Goal: Task Accomplishment & Management: Manage account settings

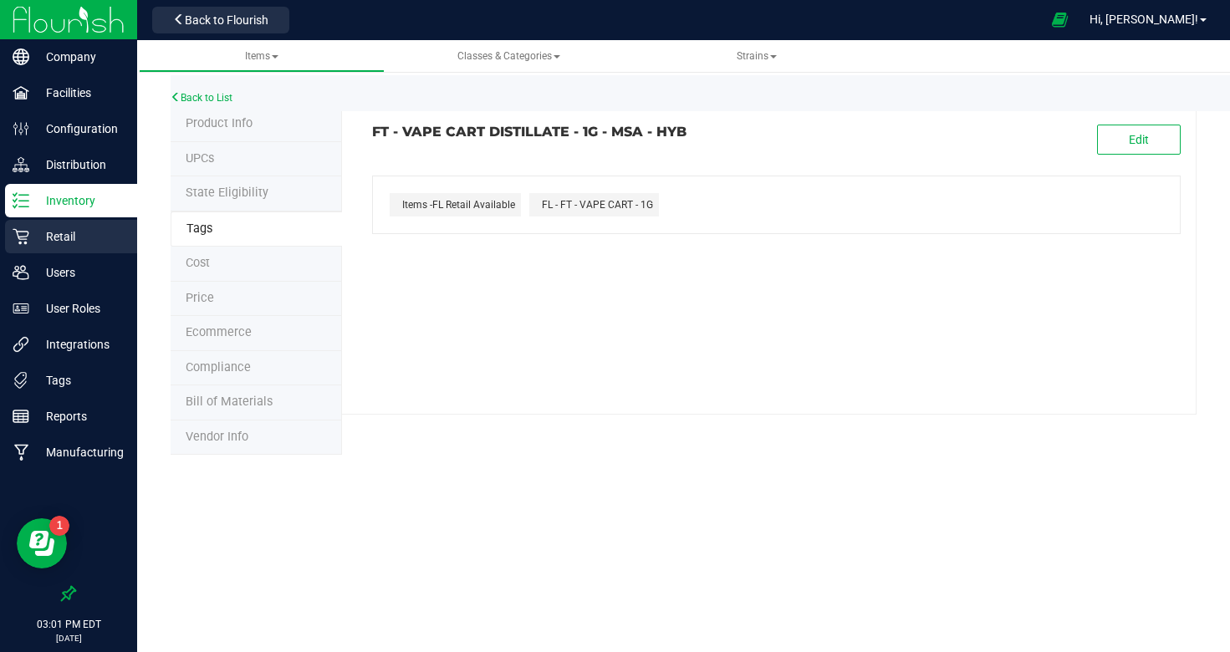
click at [63, 237] on p "Retail" at bounding box center [79, 237] width 100 height 20
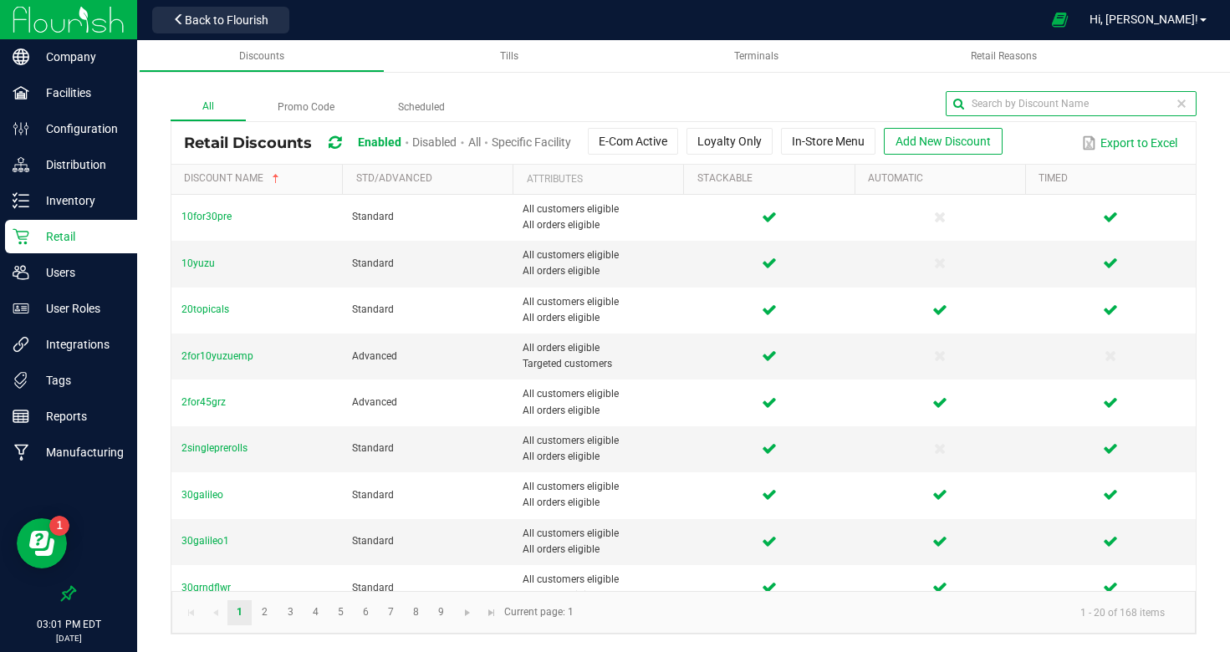
click at [1149, 108] on input "text" at bounding box center [1071, 103] width 251 height 25
click at [440, 141] on span "Disabled" at bounding box center [434, 142] width 44 height 13
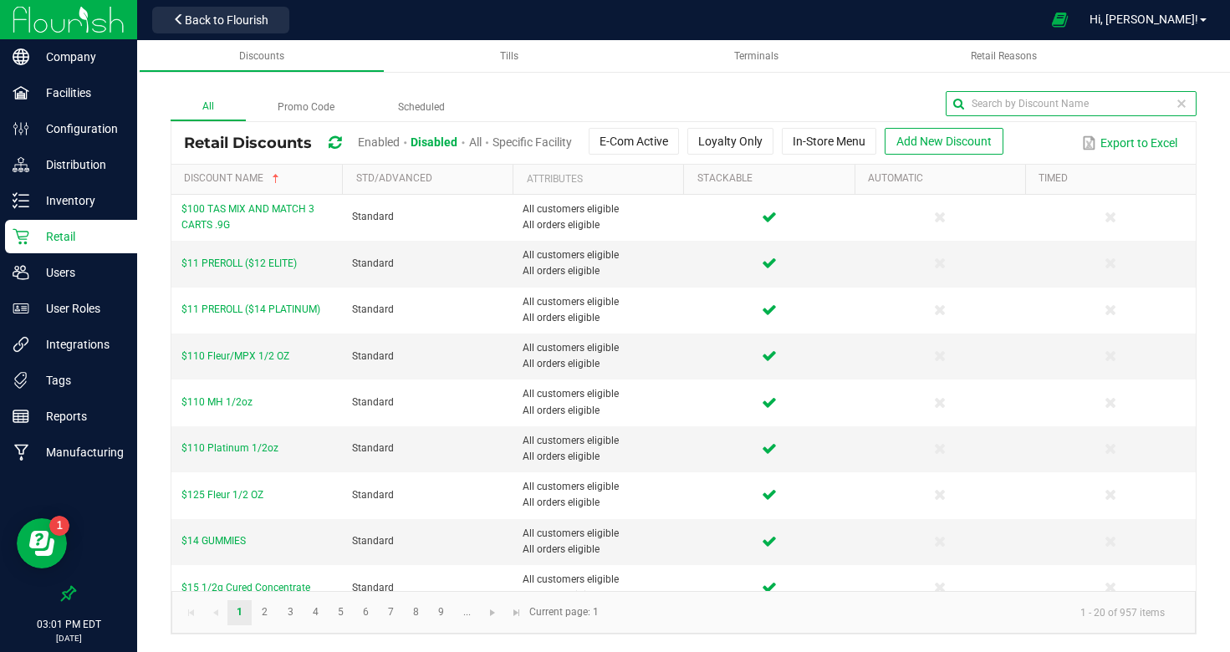
click at [1163, 97] on input "text" at bounding box center [1071, 103] width 251 height 25
type input "h"
type input "chew"
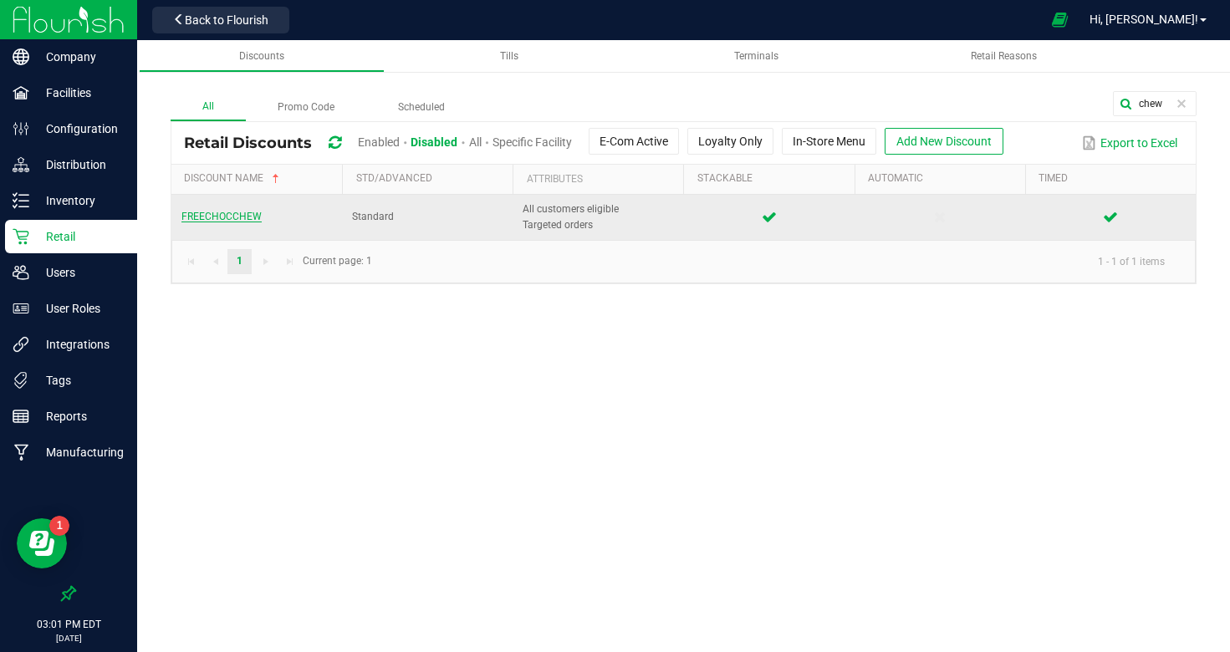
click at [228, 218] on span "FREECHOCCHEW" at bounding box center [222, 217] width 80 height 12
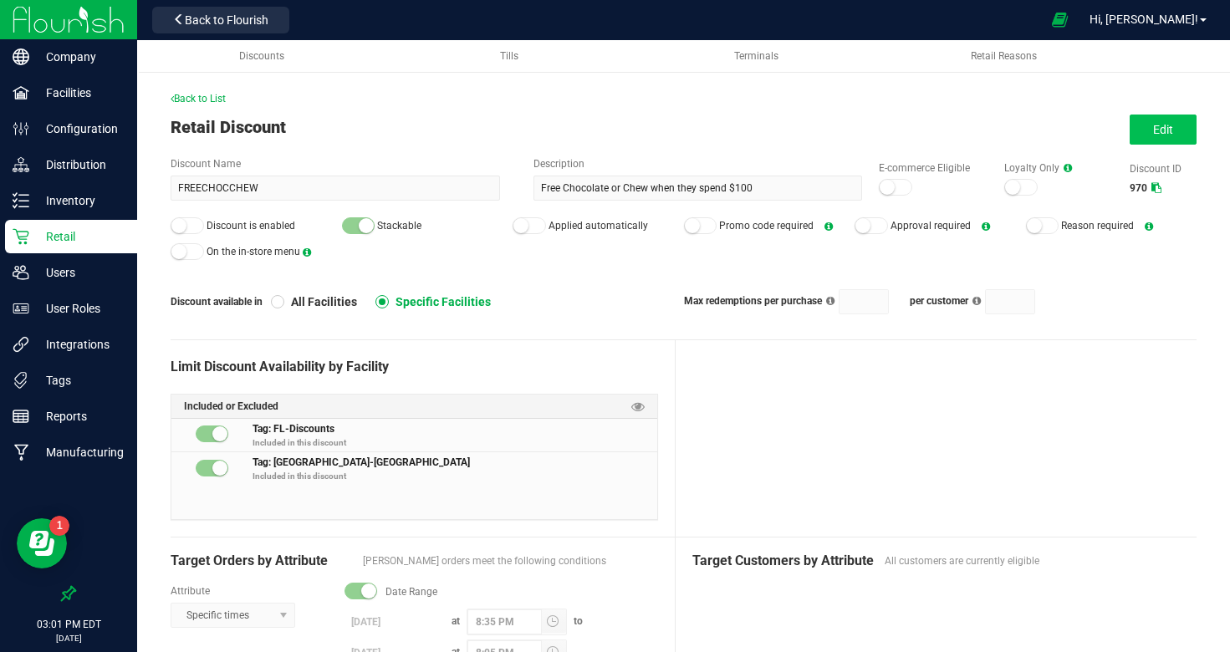
click at [1164, 137] on button "Edit" at bounding box center [1163, 130] width 67 height 30
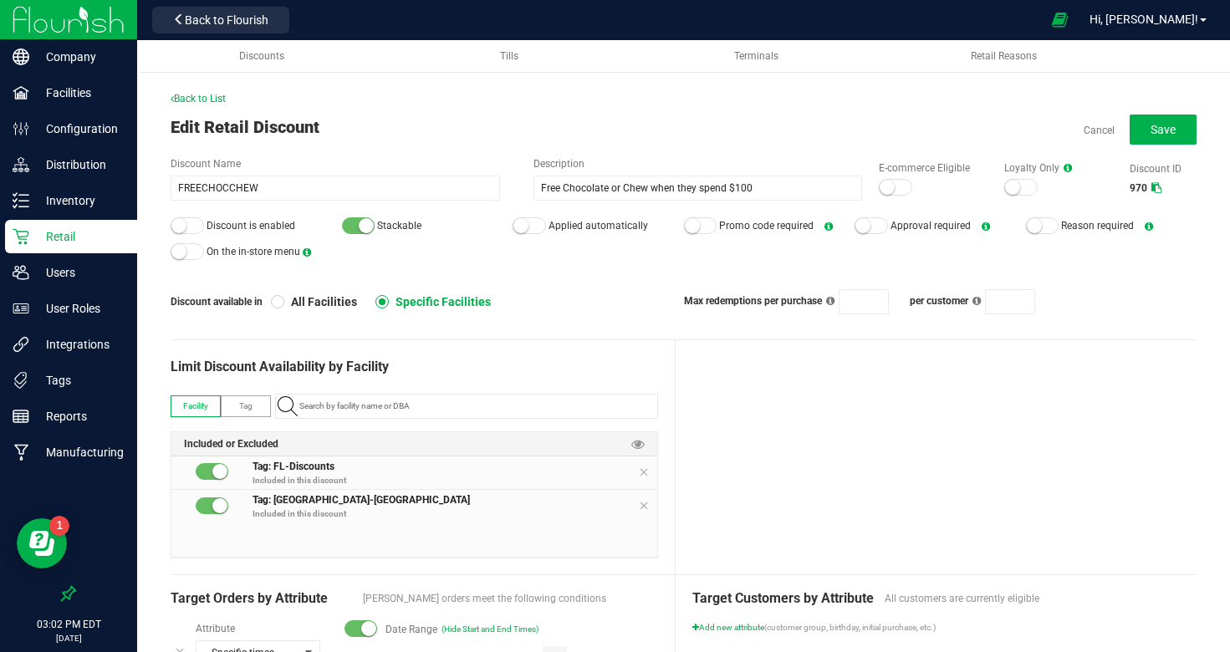
click at [188, 228] on div at bounding box center [187, 225] width 33 height 17
drag, startPoint x: 350, startPoint y: 191, endPoint x: 192, endPoint y: 162, distance: 161.5
click at [192, 162] on div "Discount Name FREECHOCCHEW" at bounding box center [344, 178] width 346 height 44
type input "spendgetnewchew15.3"
drag, startPoint x: 763, startPoint y: 188, endPoint x: 520, endPoint y: 184, distance: 242.6
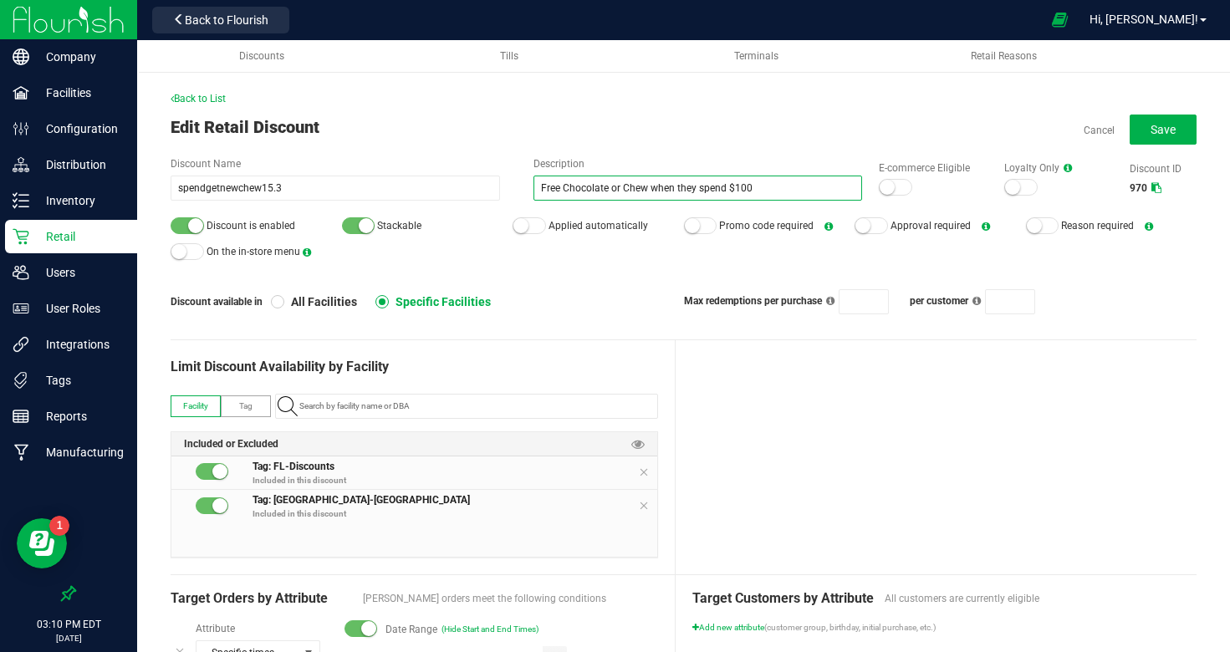
click at [520, 184] on div "Description Free Chocolate or Chew when they spend $100" at bounding box center [690, 178] width 346 height 44
type input "G"
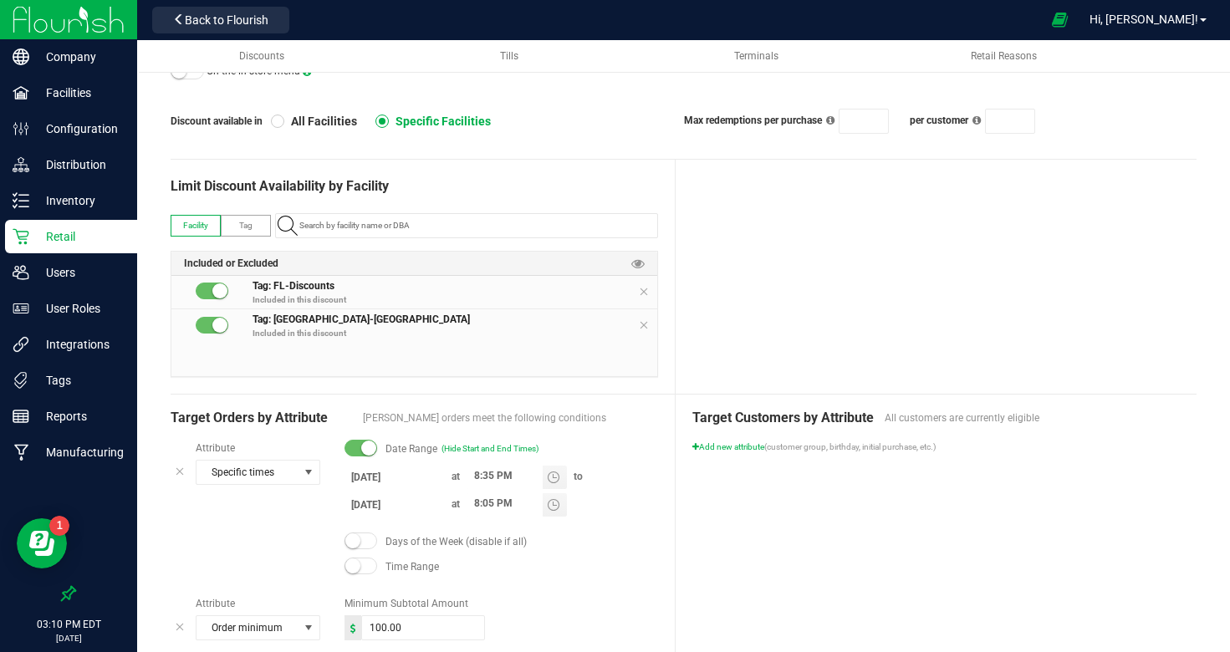
scroll to position [187, 0]
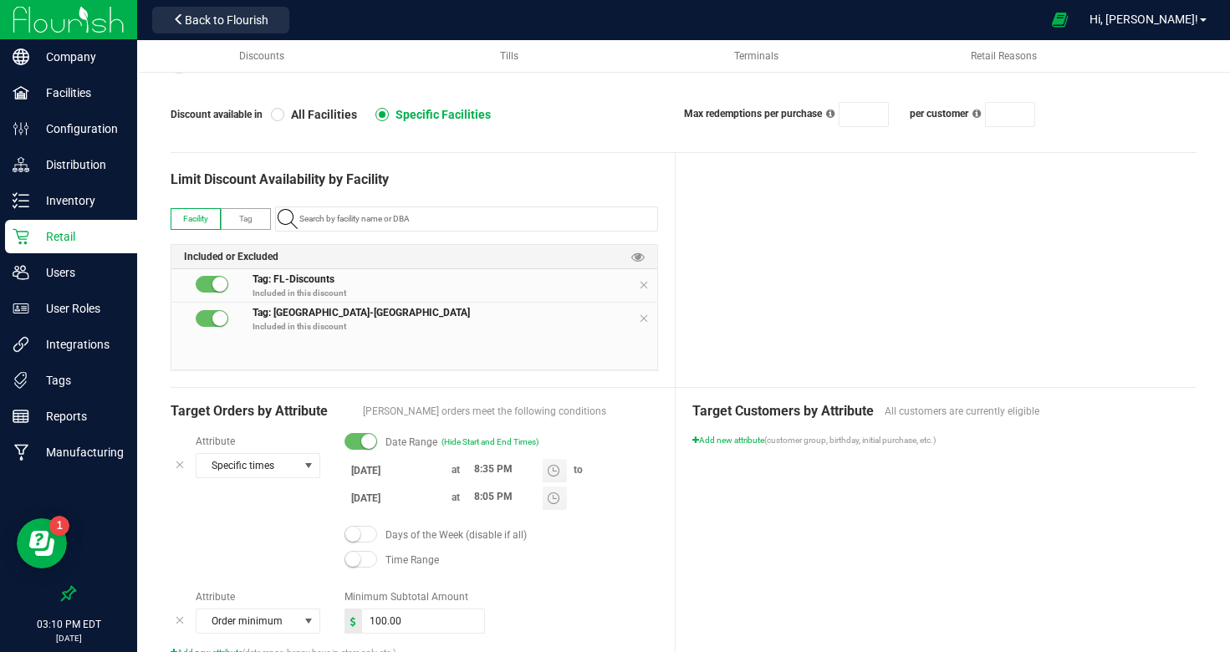
type input "Spend $100 get $5 new chew ($15.30 off)"
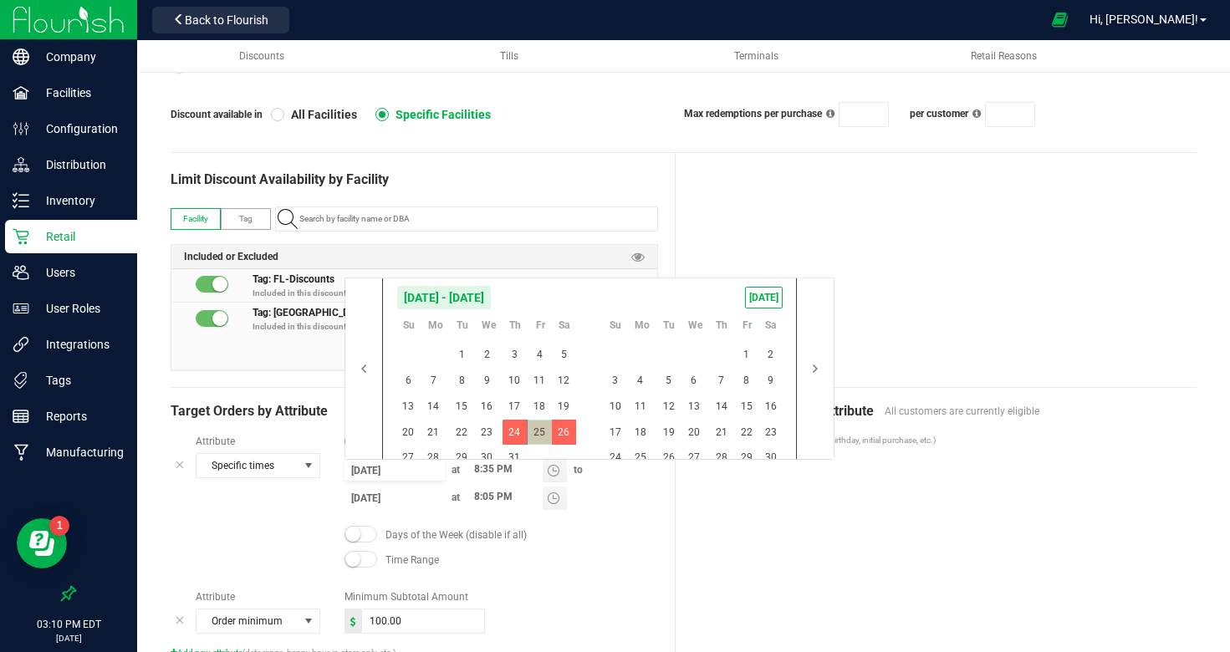
click at [390, 473] on input "[DATE]" at bounding box center [395, 470] width 100 height 21
type input "[DATE]"
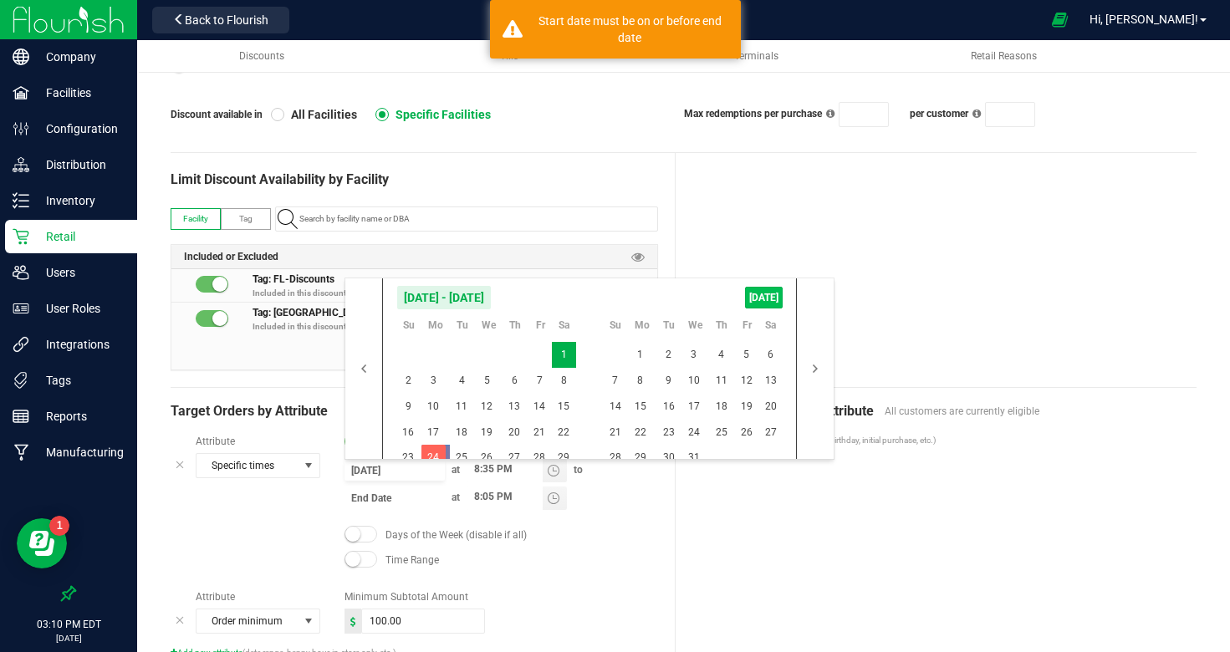
click at [765, 296] on span "[DATE]" at bounding box center [764, 298] width 38 height 22
type input "[DATE]"
click at [438, 356] on span "1" at bounding box center [434, 355] width 24 height 26
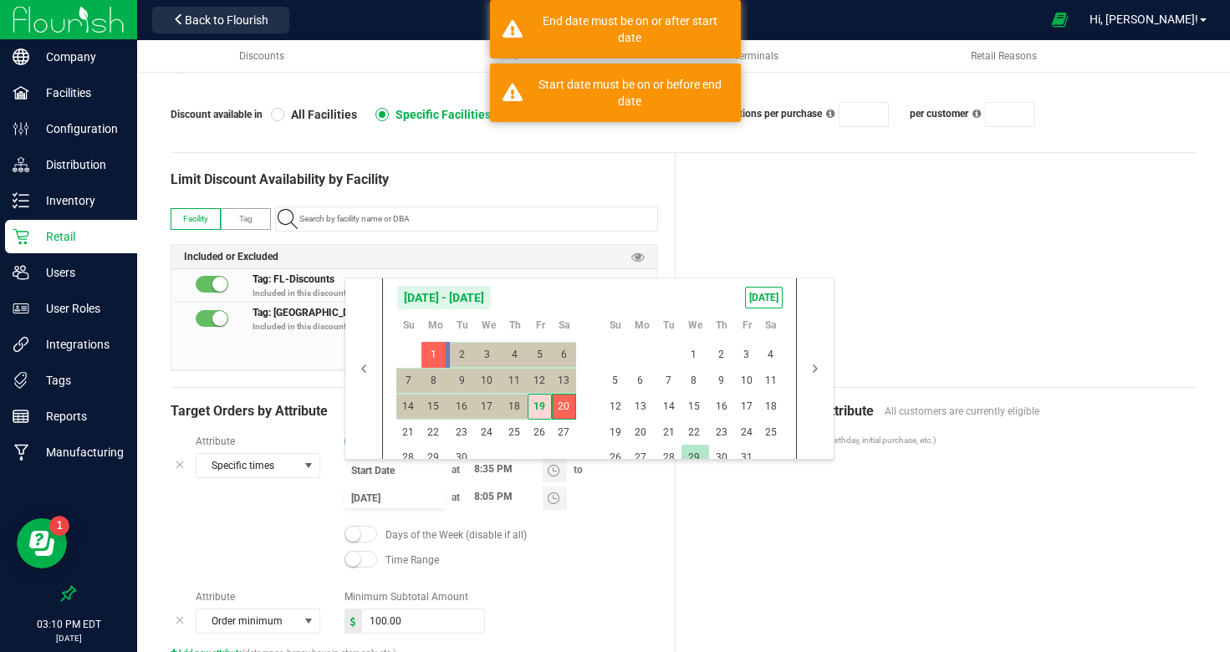
scroll to position [0, 0]
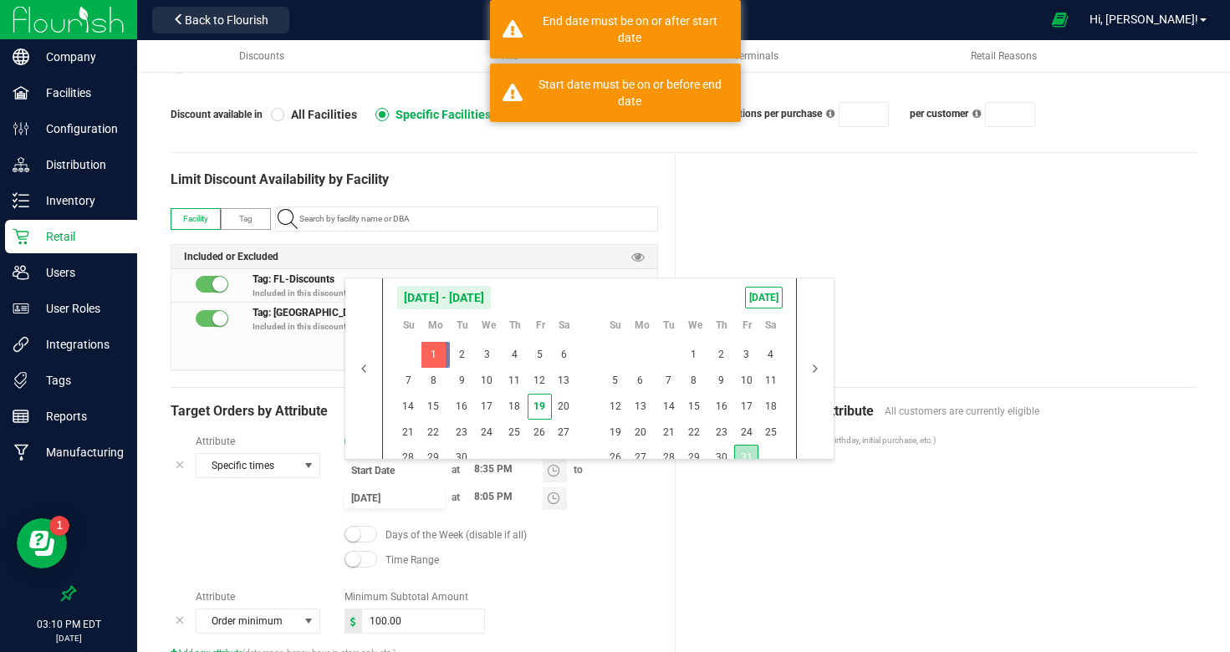
click at [747, 453] on span "31" at bounding box center [746, 458] width 24 height 26
type input "[DATE]"
click at [798, 504] on div "Target Customers by Attribute All customers are currently eligible Add new attr…" at bounding box center [936, 530] width 521 height 284
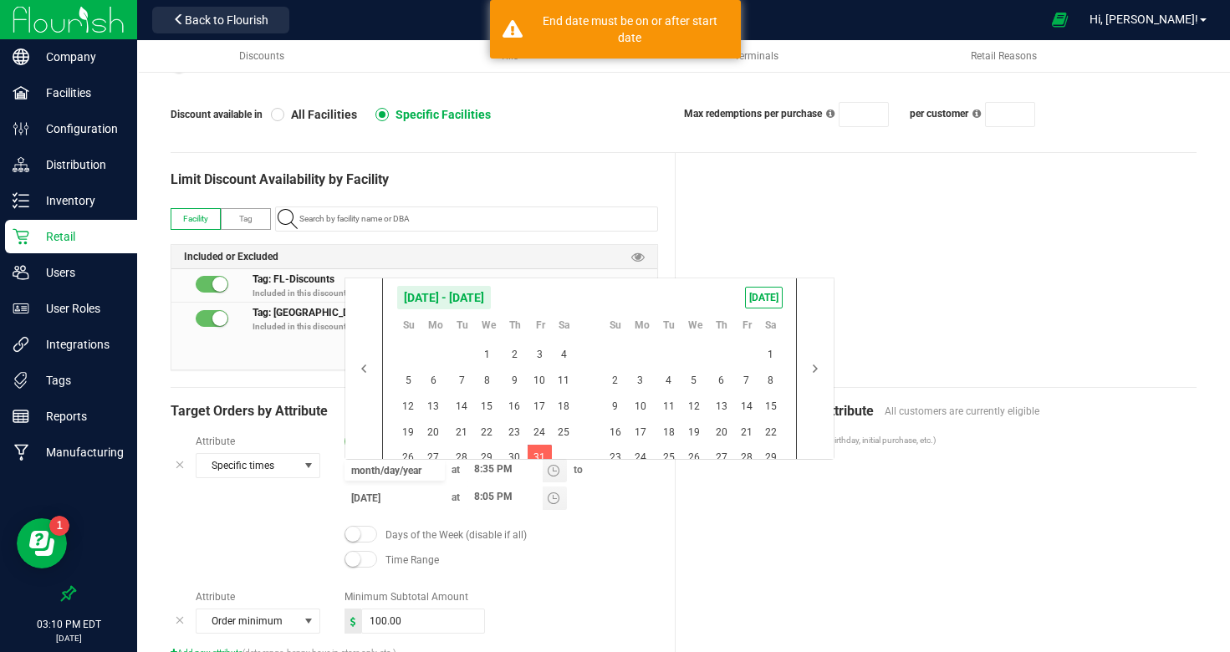
click at [406, 468] on input "month/day/year" at bounding box center [395, 470] width 100 height 21
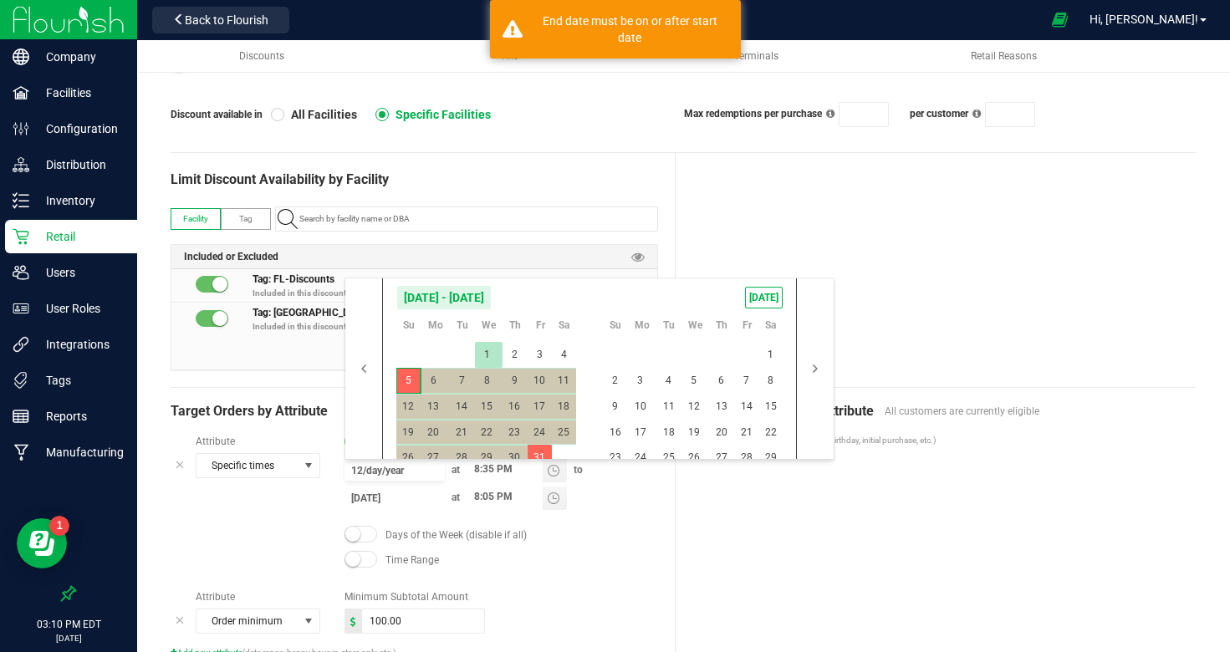
scroll to position [-1, 0]
click at [491, 350] on span "1" at bounding box center [487, 355] width 24 height 26
type input "[DATE]"
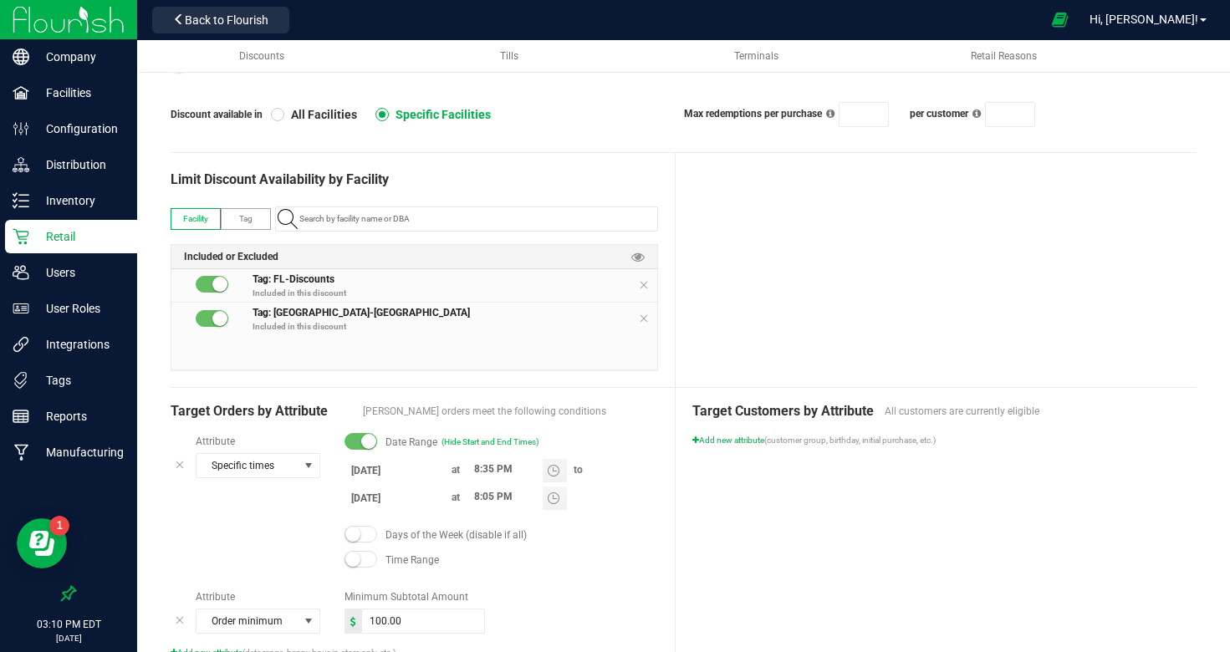
scroll to position [0, 1]
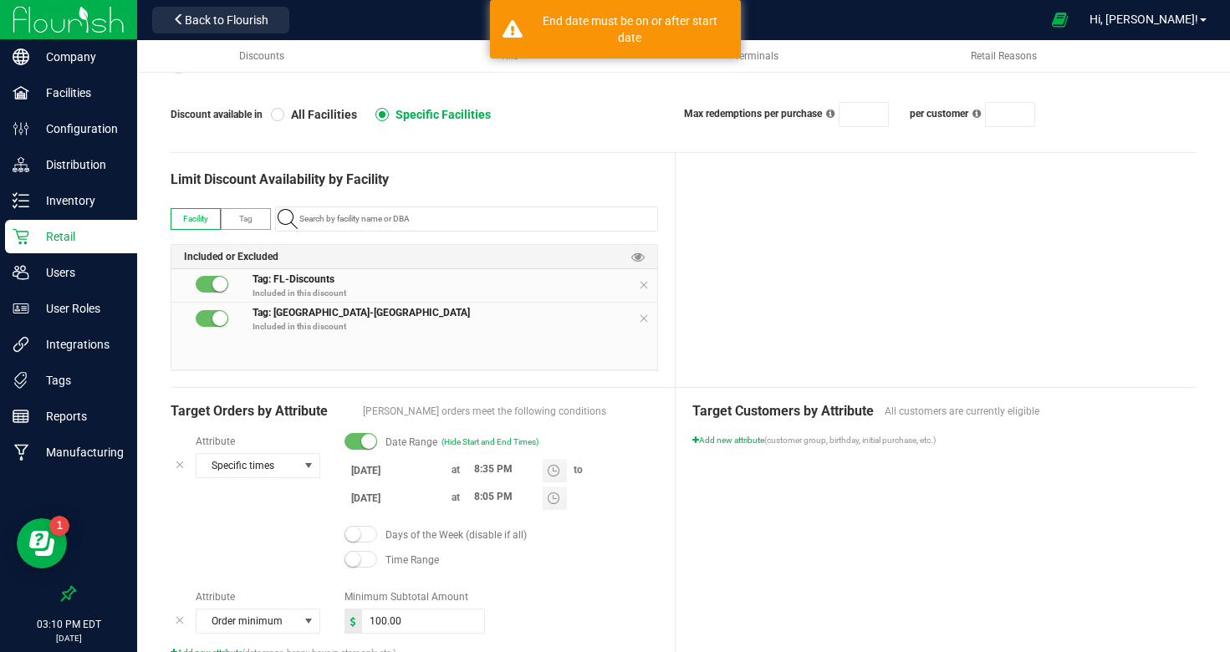
click at [744, 529] on div "Target Customers by Attribute All customers are currently eligible Add new attr…" at bounding box center [936, 530] width 521 height 284
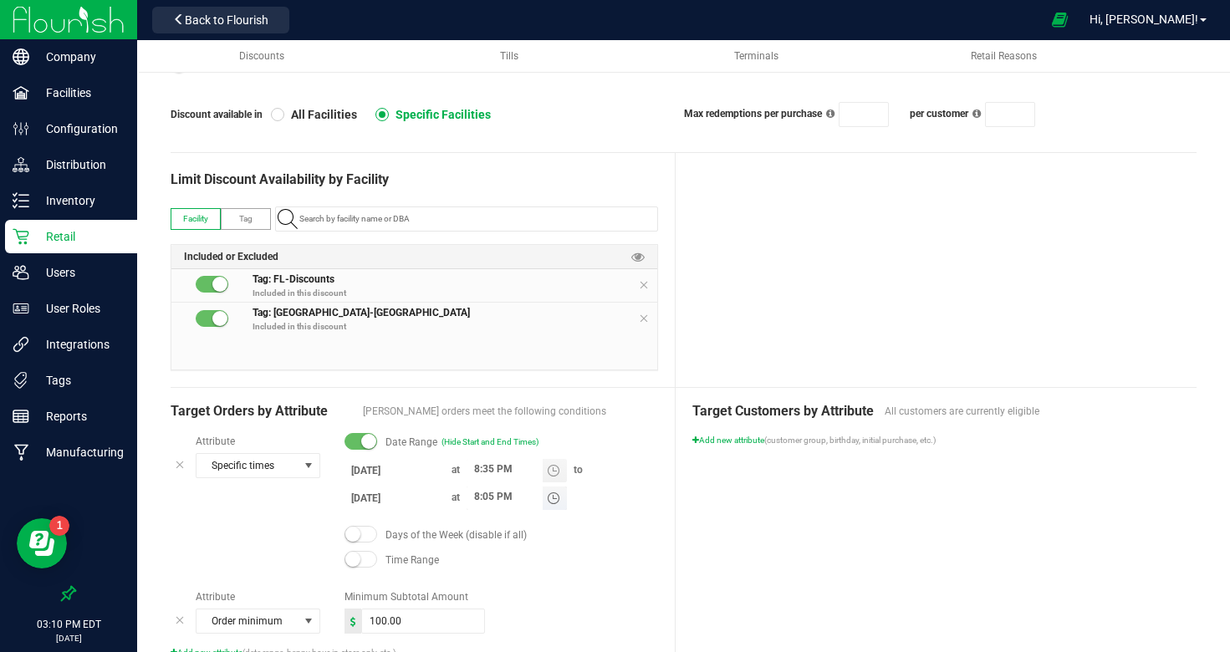
click at [483, 498] on input "8:05 PM" at bounding box center [505, 497] width 76 height 21
type input "8:31 PM"
click at [370, 472] on input "[DATE]" at bounding box center [395, 470] width 100 height 21
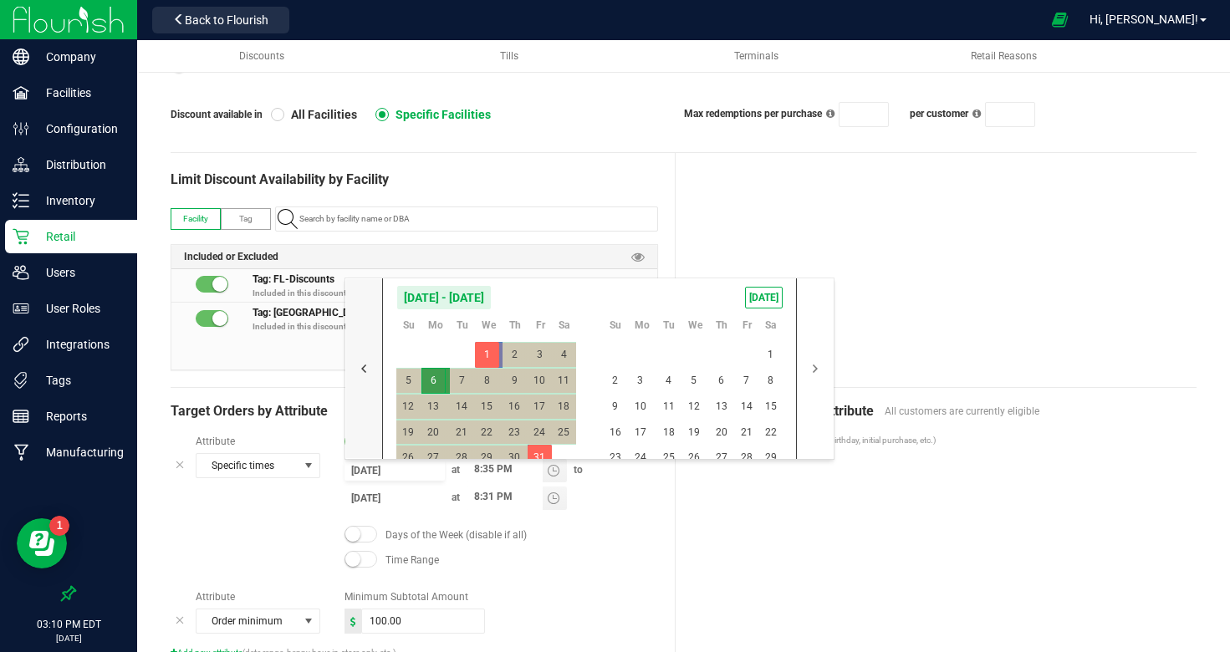
click at [370, 364] on button "button" at bounding box center [363, 369] width 37 height 181
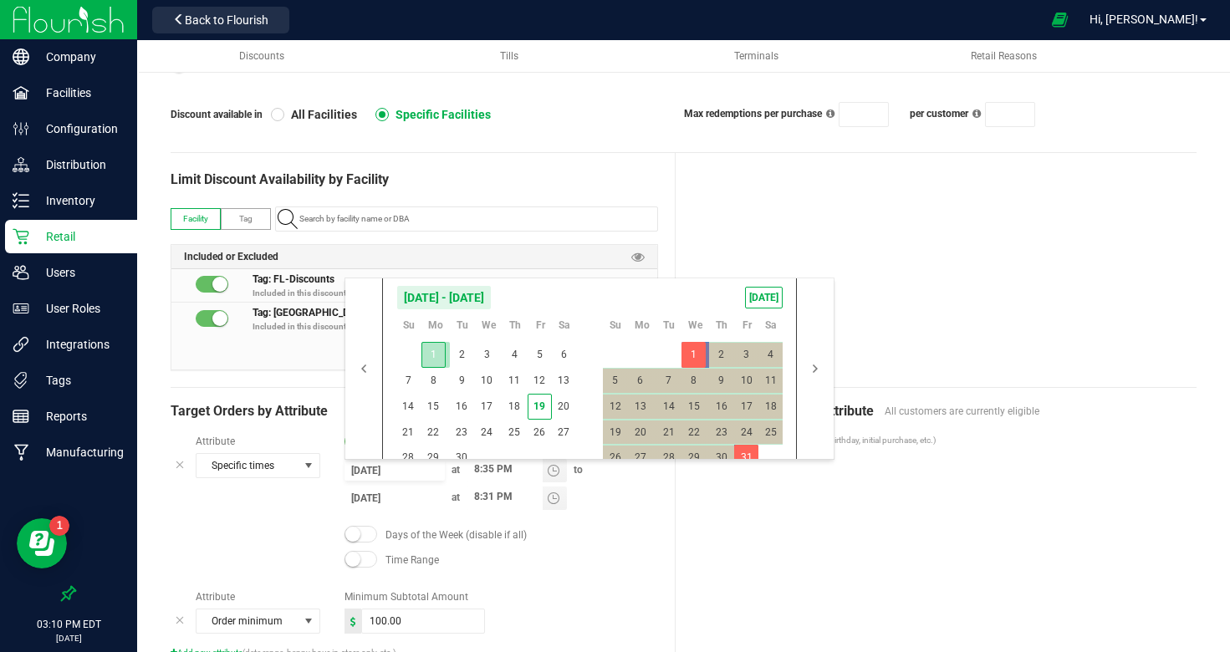
click at [433, 360] on span "1" at bounding box center [434, 355] width 24 height 26
type input "[DATE]"
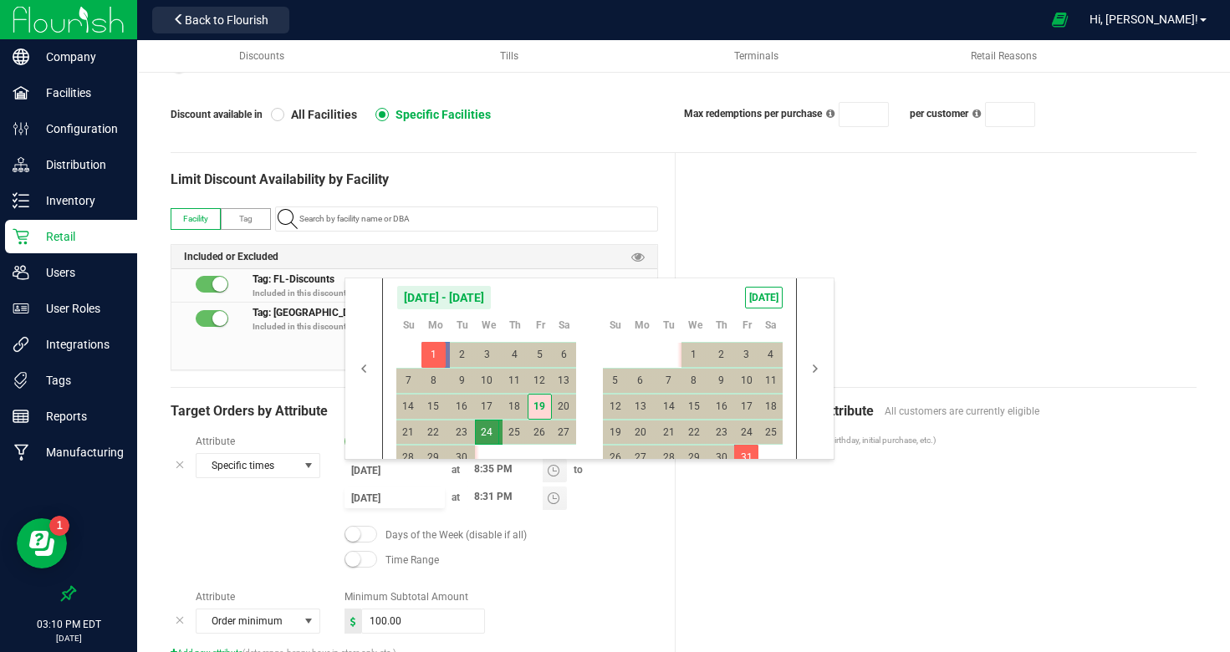
click at [613, 550] on div "Date Range (Hide Start and End Times) [DATE] 8:35 PM to [DATE] 8:31 PM Days of …" at bounding box center [493, 505] width 330 height 143
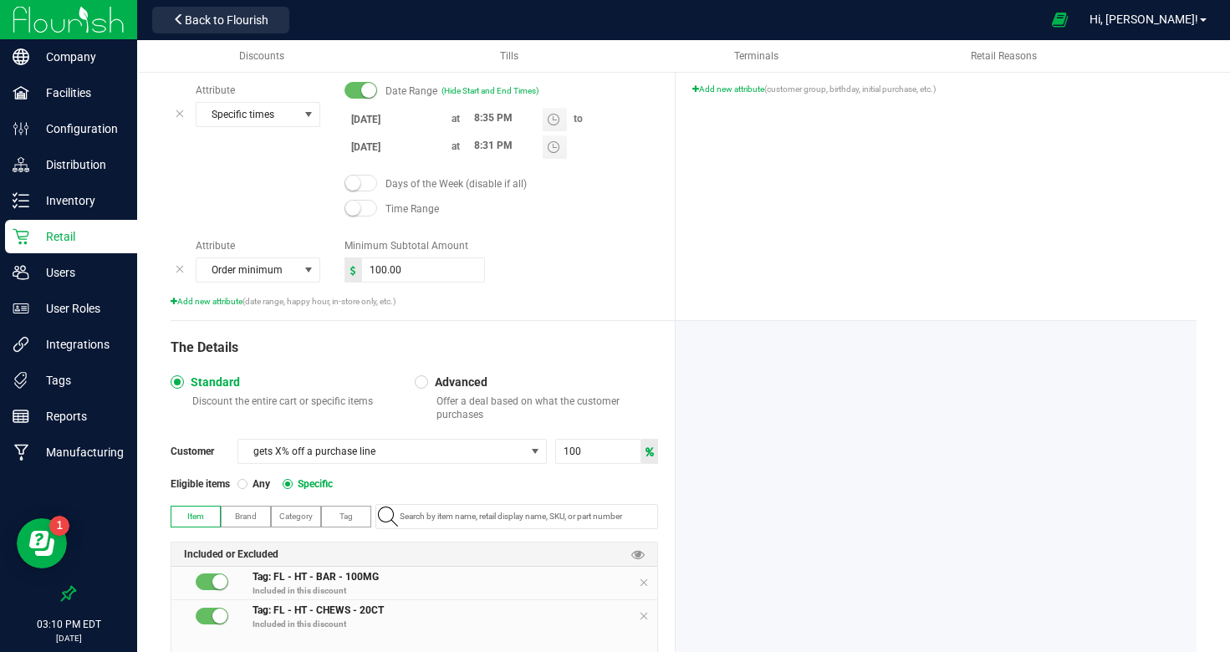
scroll to position [545, 0]
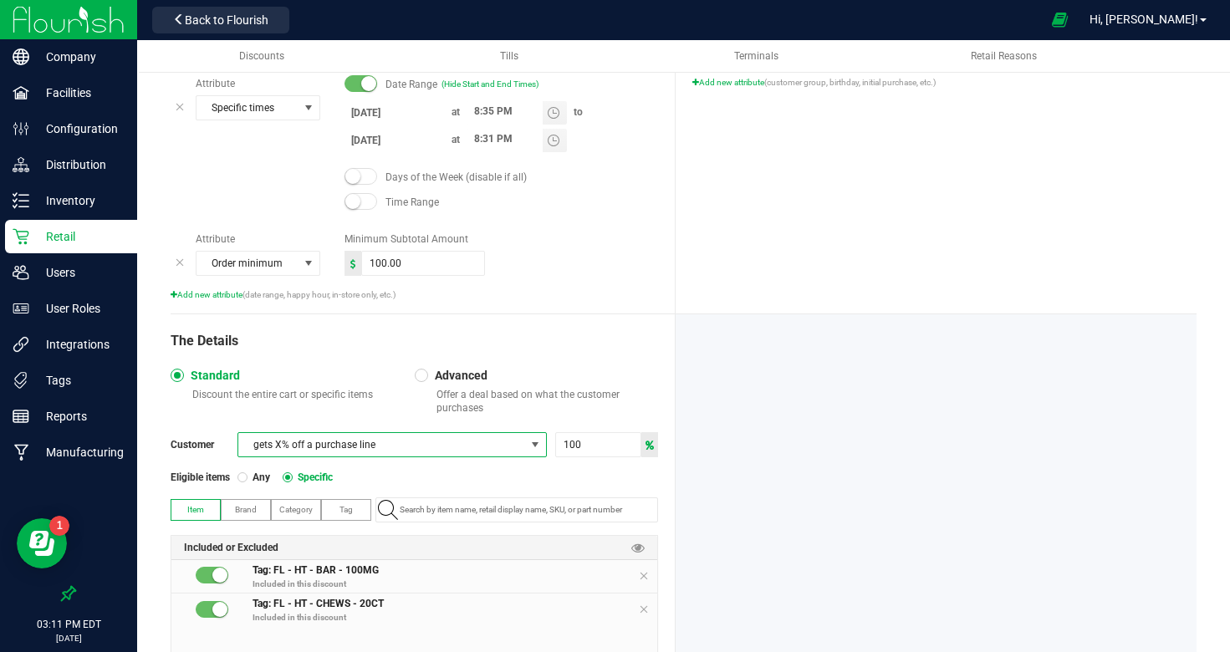
click at [512, 450] on span "gets X% off a purchase line" at bounding box center [381, 444] width 287 height 23
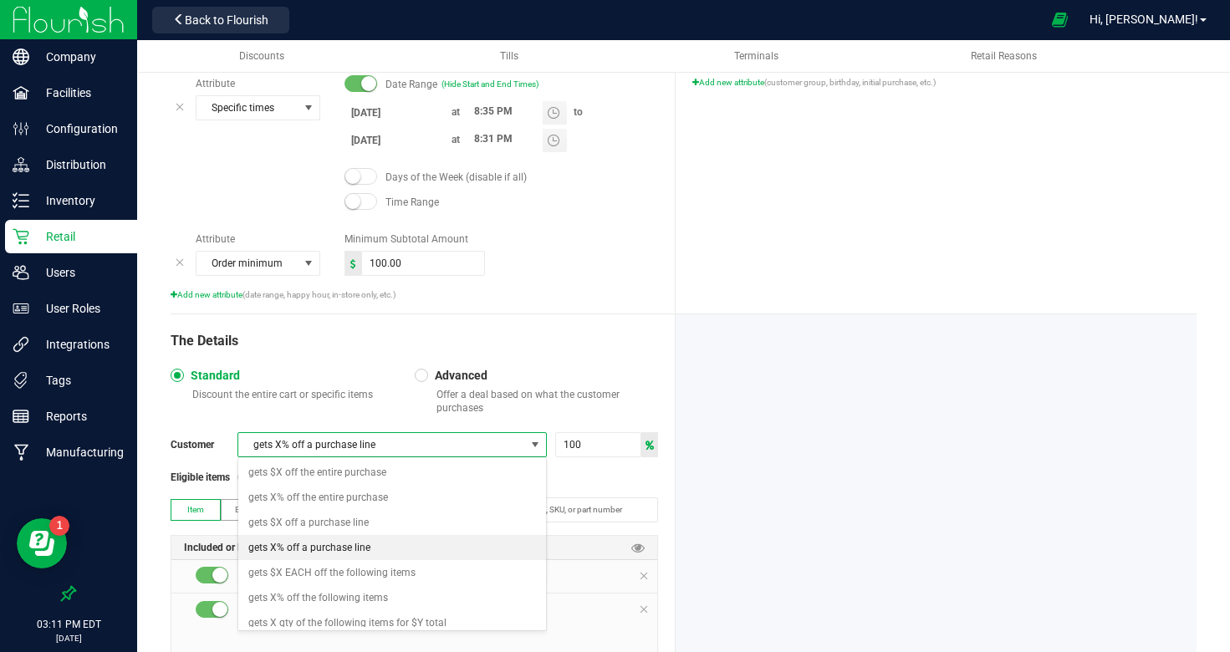
scroll to position [25, 310]
click at [437, 524] on li "gets $X off a purchase line" at bounding box center [392, 522] width 308 height 25
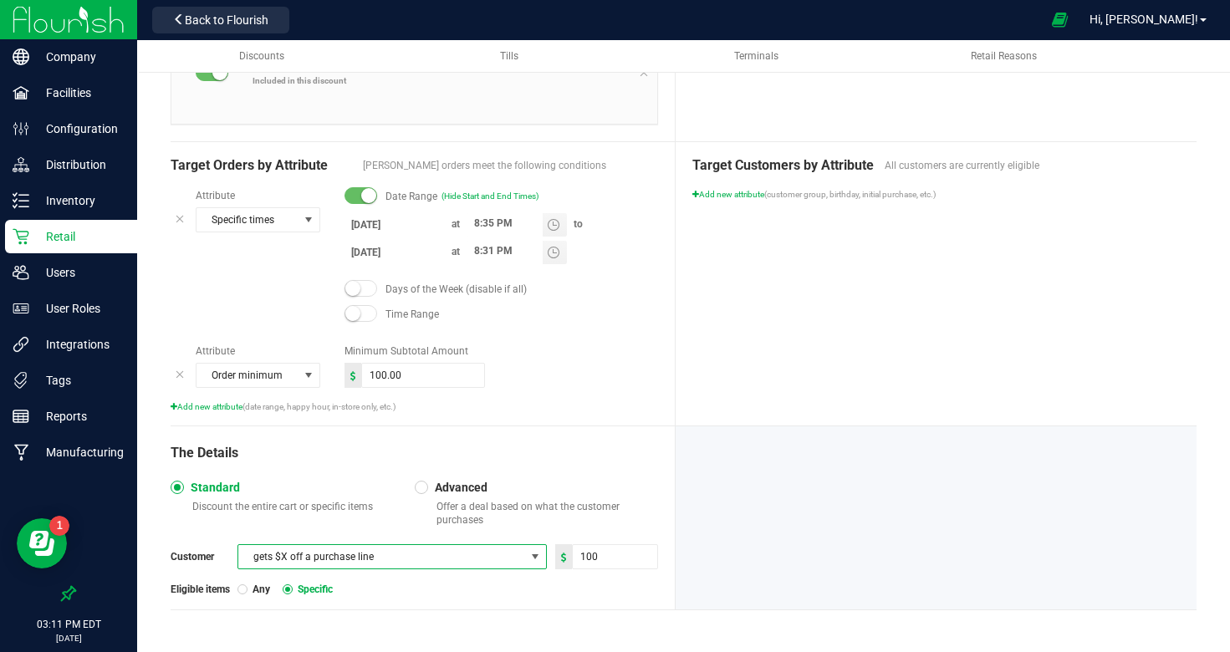
scroll to position [432, 0]
click at [608, 555] on input "100" at bounding box center [615, 557] width 84 height 23
type input "1"
type input "15.30"
drag, startPoint x: 570, startPoint y: 473, endPoint x: 556, endPoint y: 489, distance: 20.8
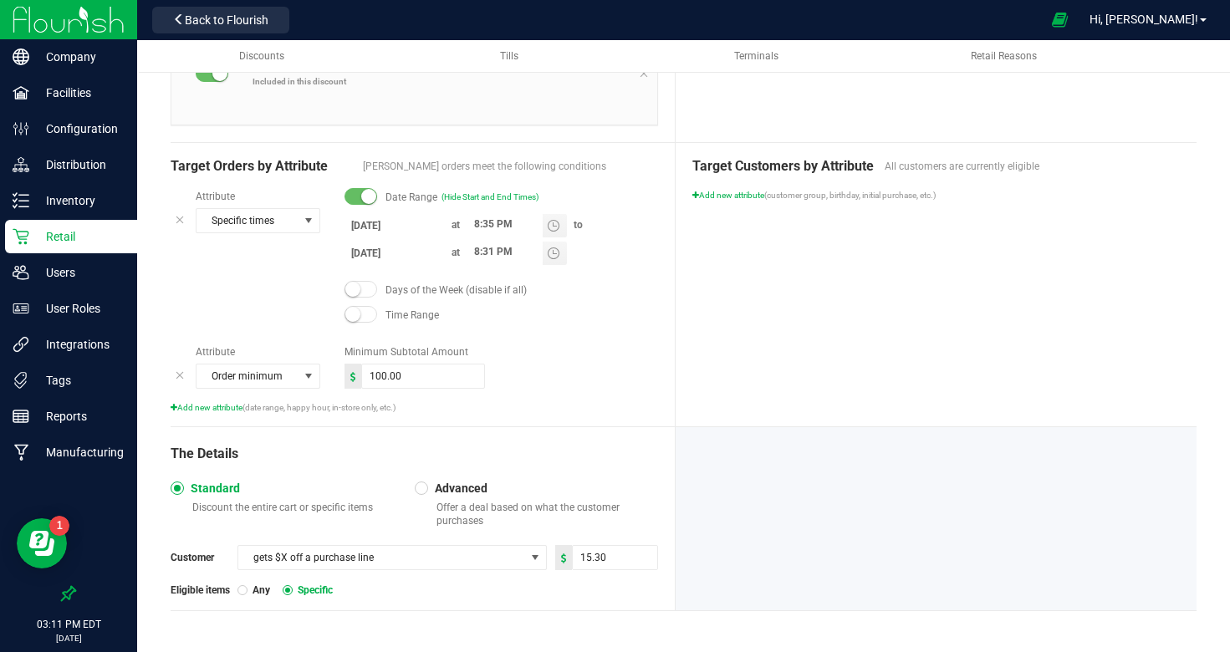
click at [570, 473] on div "The Details Standard Discount the entire cart or specific items Advanced Offer …" at bounding box center [423, 518] width 505 height 183
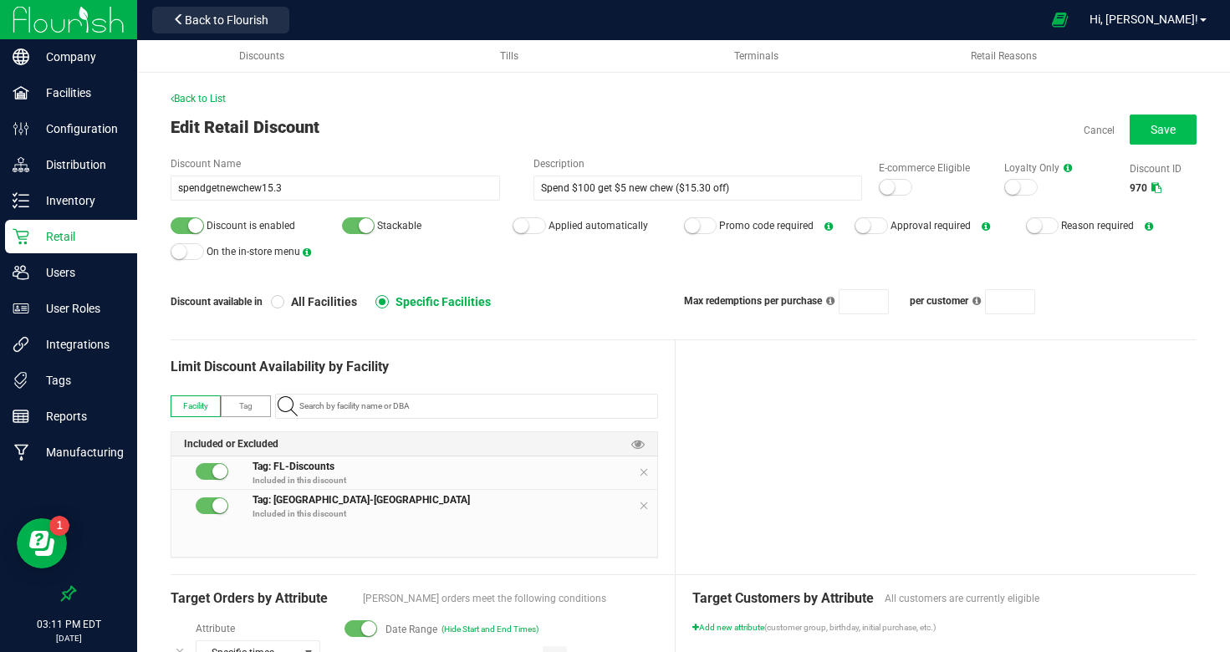
scroll to position [0, 0]
click at [1148, 136] on button "Save" at bounding box center [1163, 130] width 67 height 30
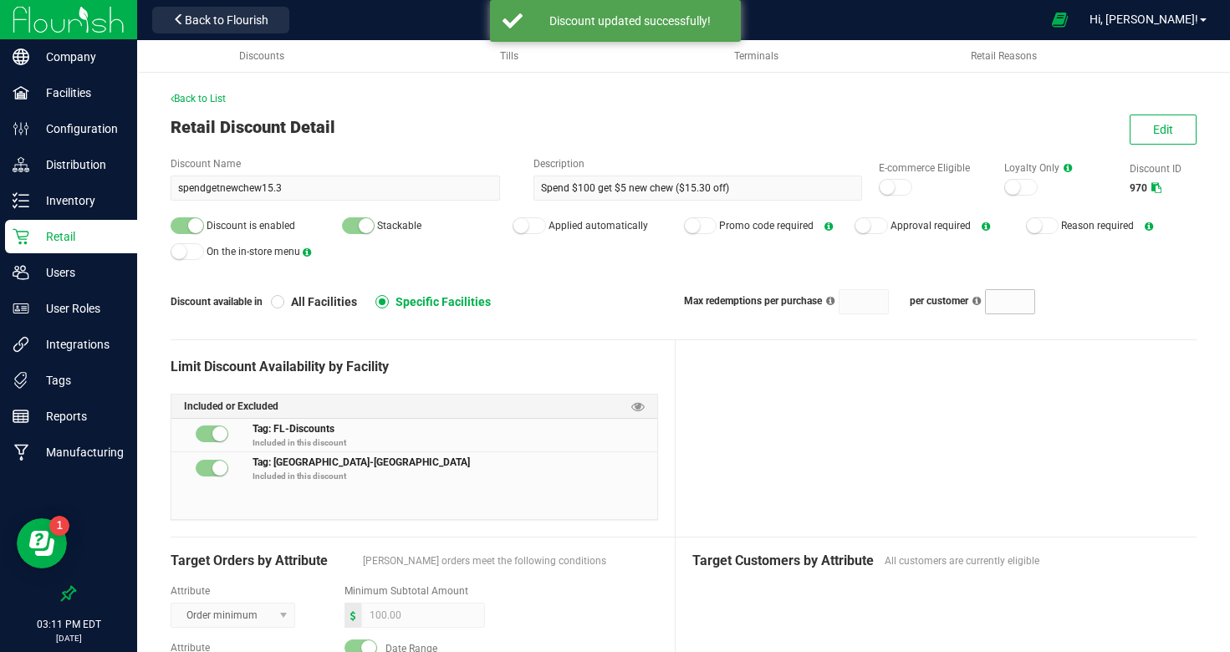
drag, startPoint x: 1159, startPoint y: 127, endPoint x: 1016, endPoint y: 298, distance: 223.2
click at [1159, 127] on span "Edit" at bounding box center [1164, 129] width 20 height 13
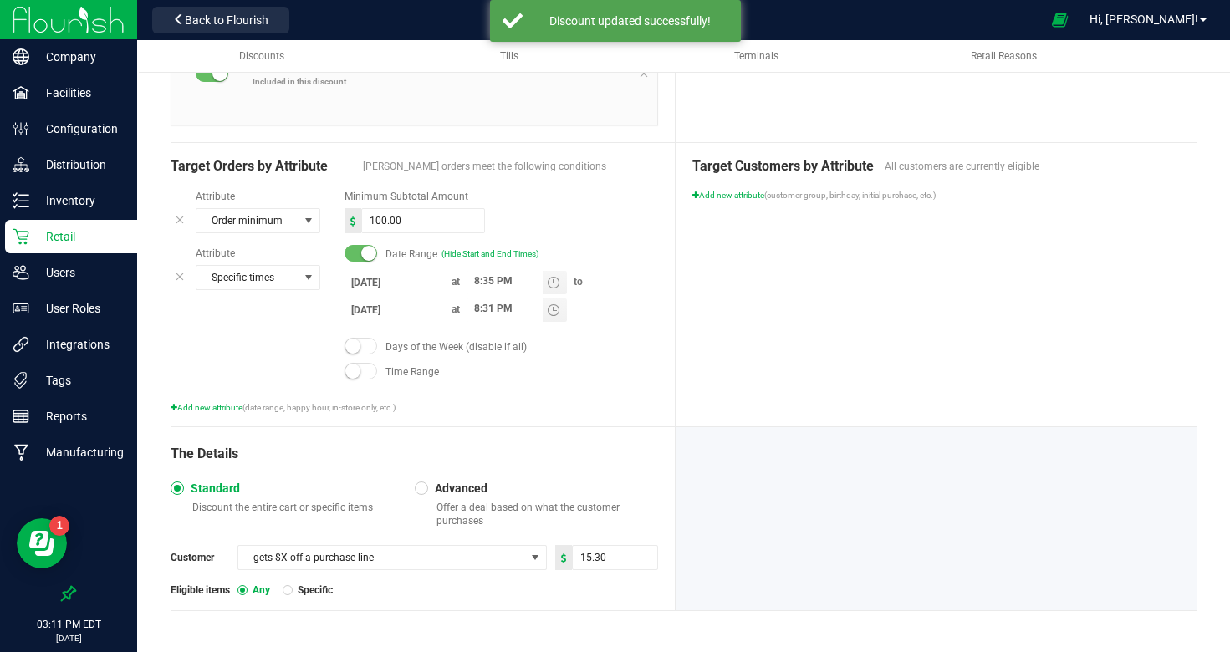
click at [287, 590] on div at bounding box center [287, 590] width 5 height 5
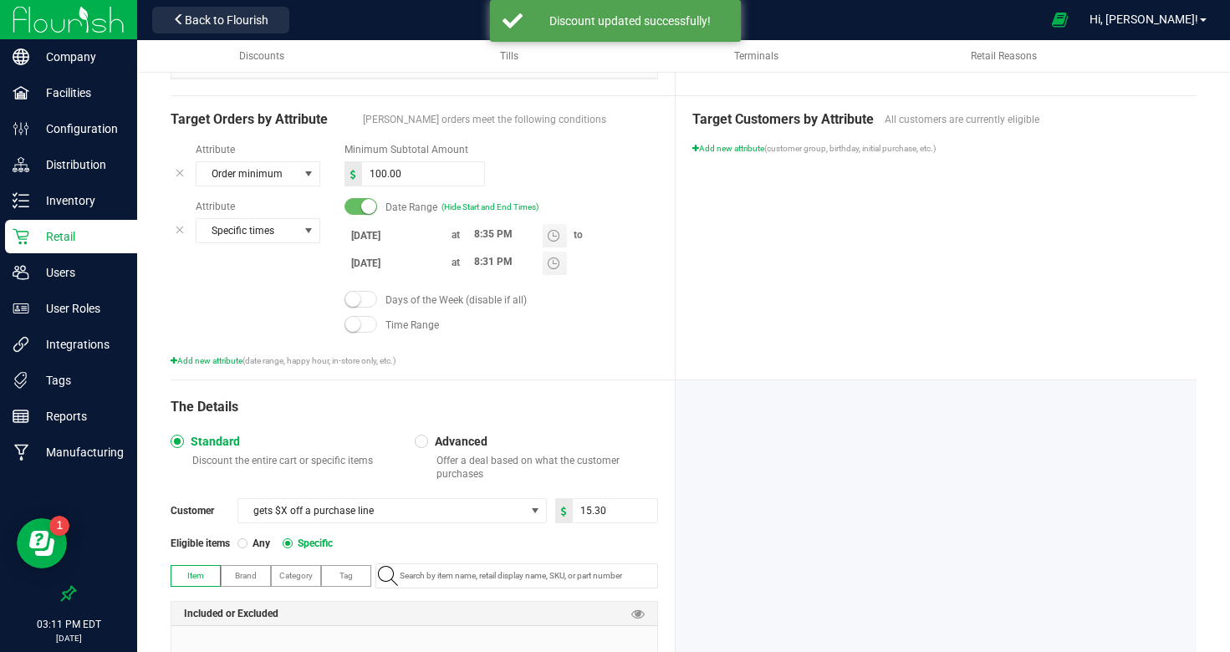
scroll to position [594, 0]
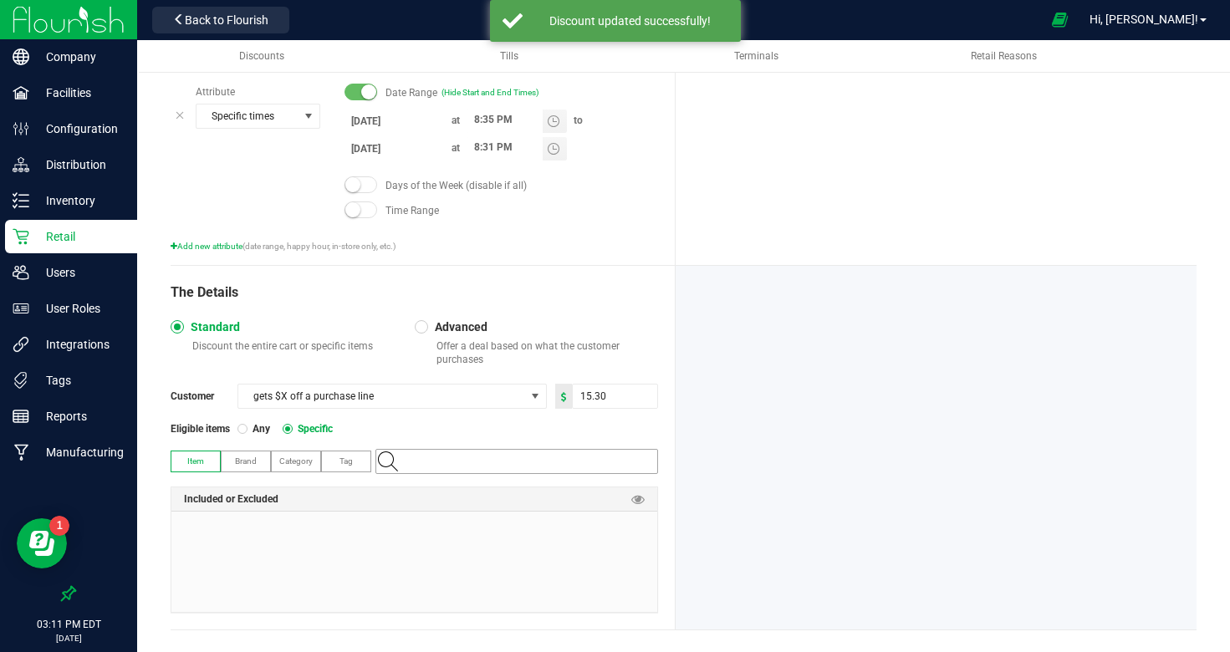
click at [424, 455] on input "NO DATA FOUND" at bounding box center [525, 461] width 264 height 23
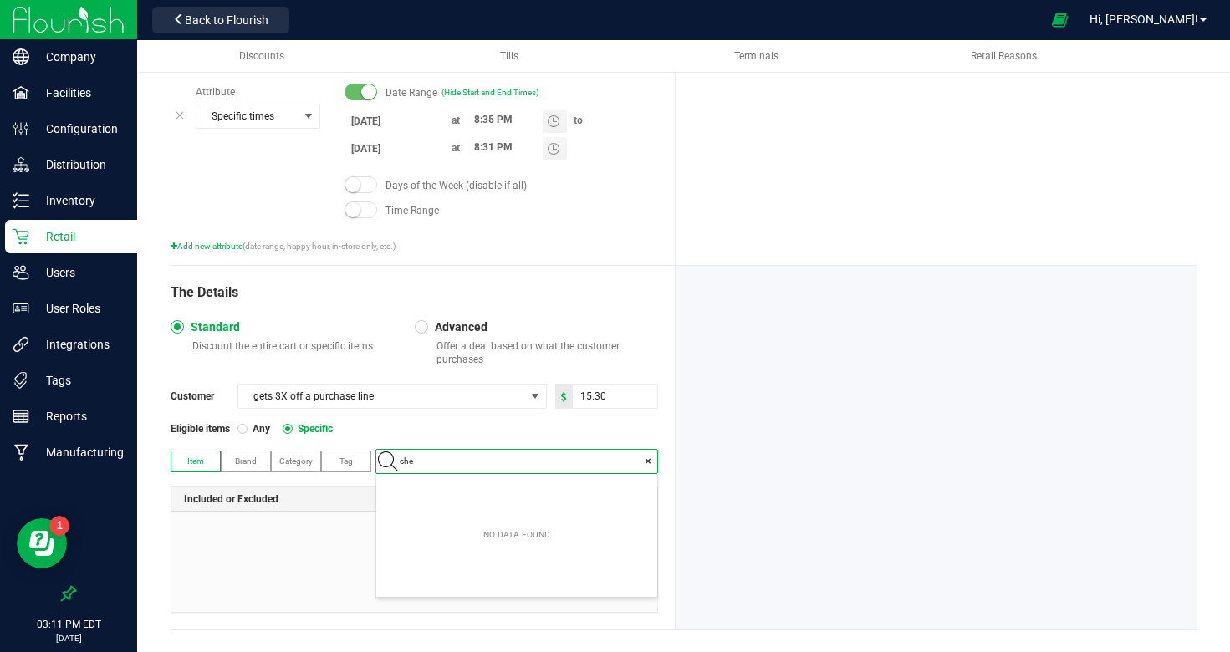
scroll to position [23, 281]
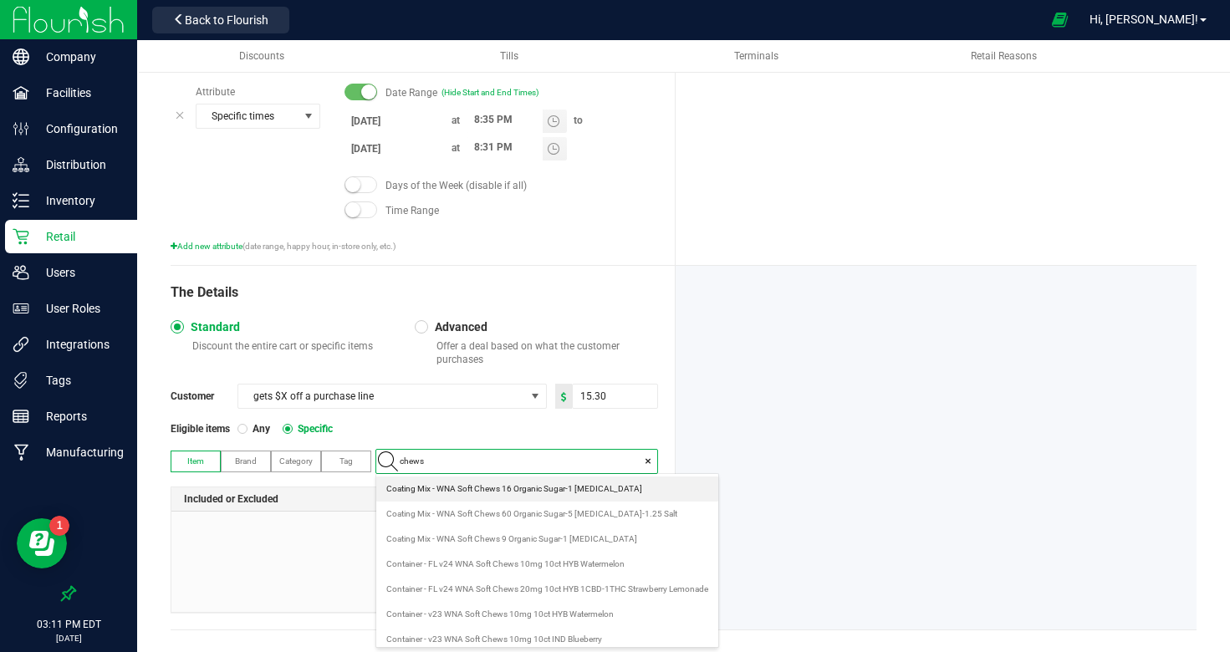
type input "chews"
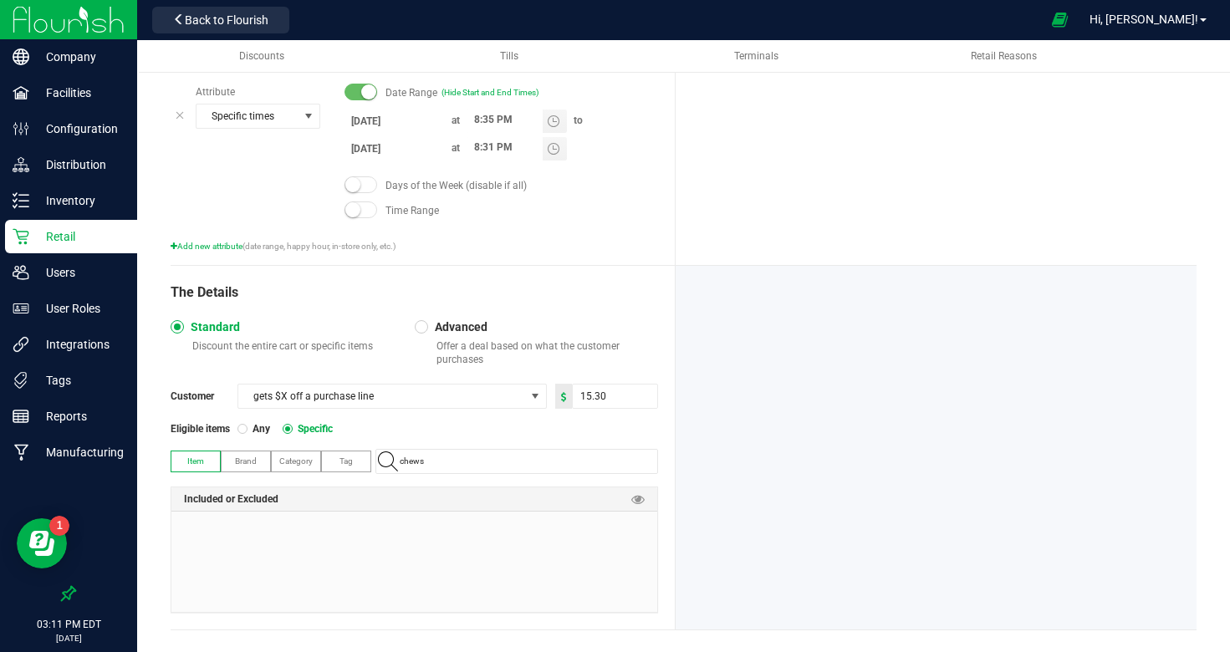
click at [340, 457] on span "Tag" at bounding box center [346, 461] width 13 height 9
click at [442, 456] on input "NO DATA FOUND" at bounding box center [525, 461] width 264 height 23
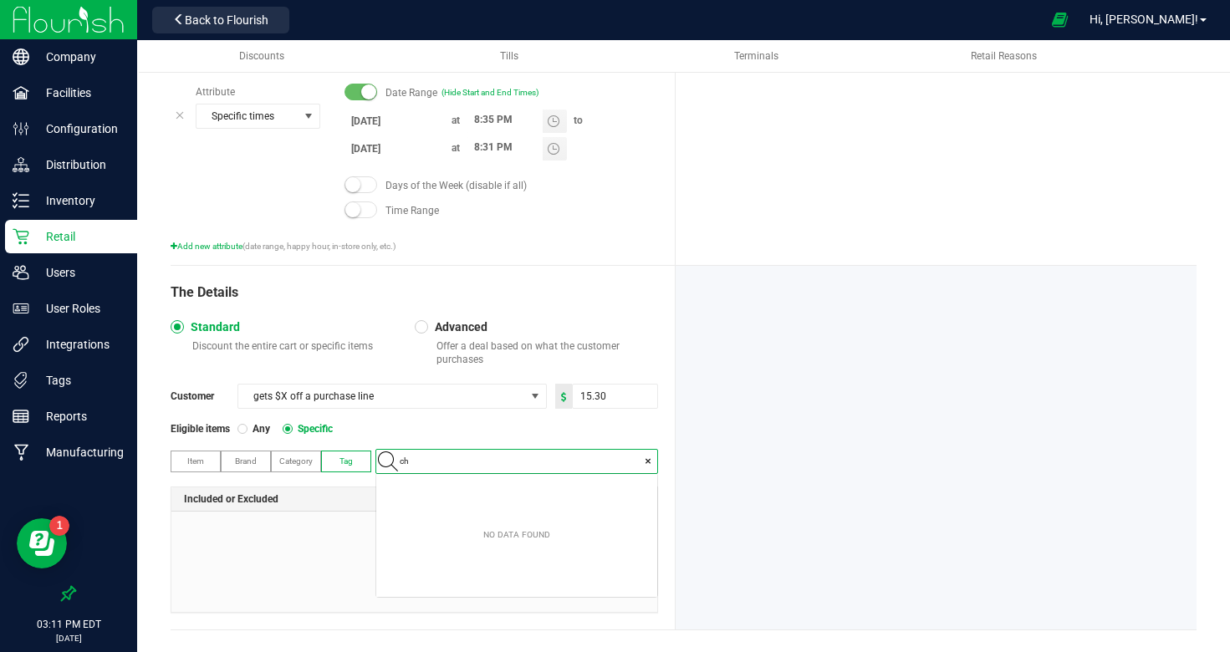
scroll to position [0, 0]
type input "chew"
drag, startPoint x: 445, startPoint y: 511, endPoint x: 446, endPoint y: 483, distance: 27.6
click at [445, 511] on span "FL - HT - CHEWS - 20CT" at bounding box center [430, 514] width 88 height 17
type input "chew"
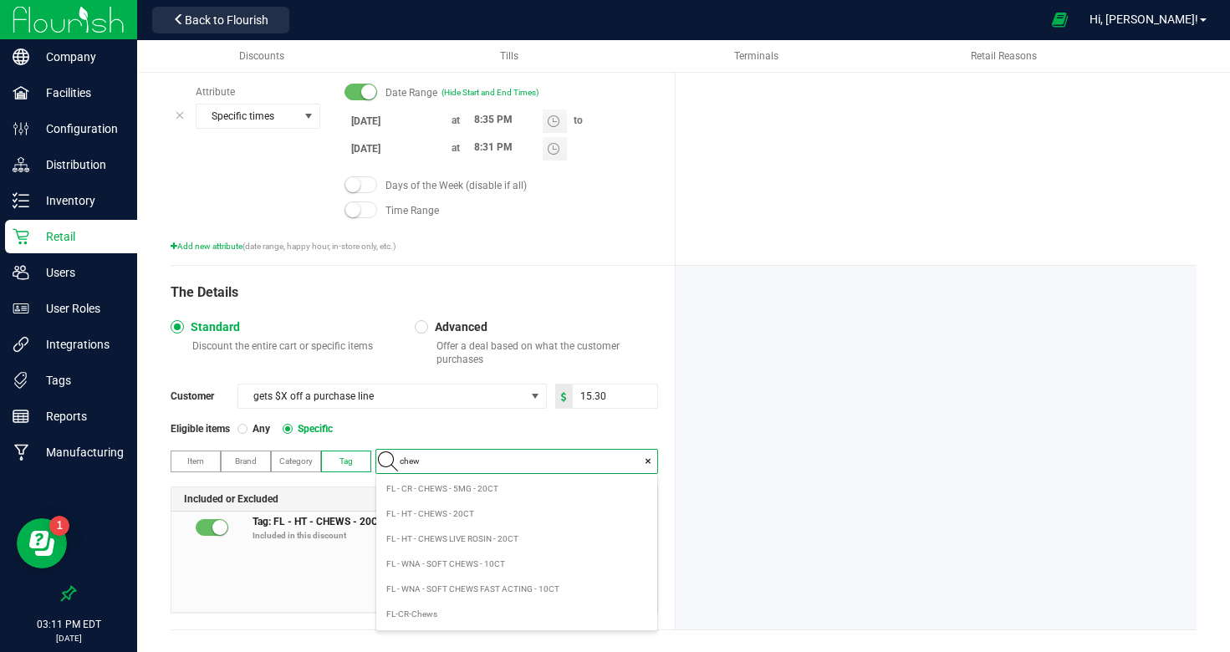
drag, startPoint x: 475, startPoint y: 542, endPoint x: 484, endPoint y: 543, distance: 9.2
click at [474, 543] on span "FL - HT - CHEWS LIVE ROSIN - 20CT" at bounding box center [452, 539] width 132 height 17
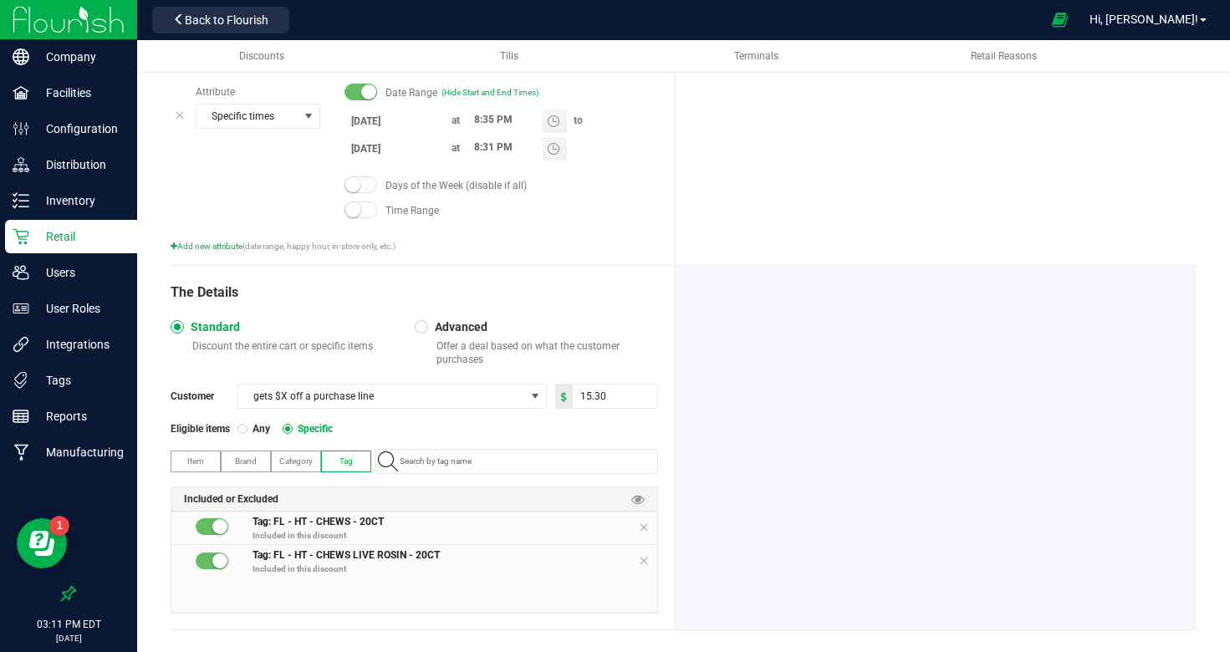
click at [857, 595] on div at bounding box center [936, 448] width 521 height 364
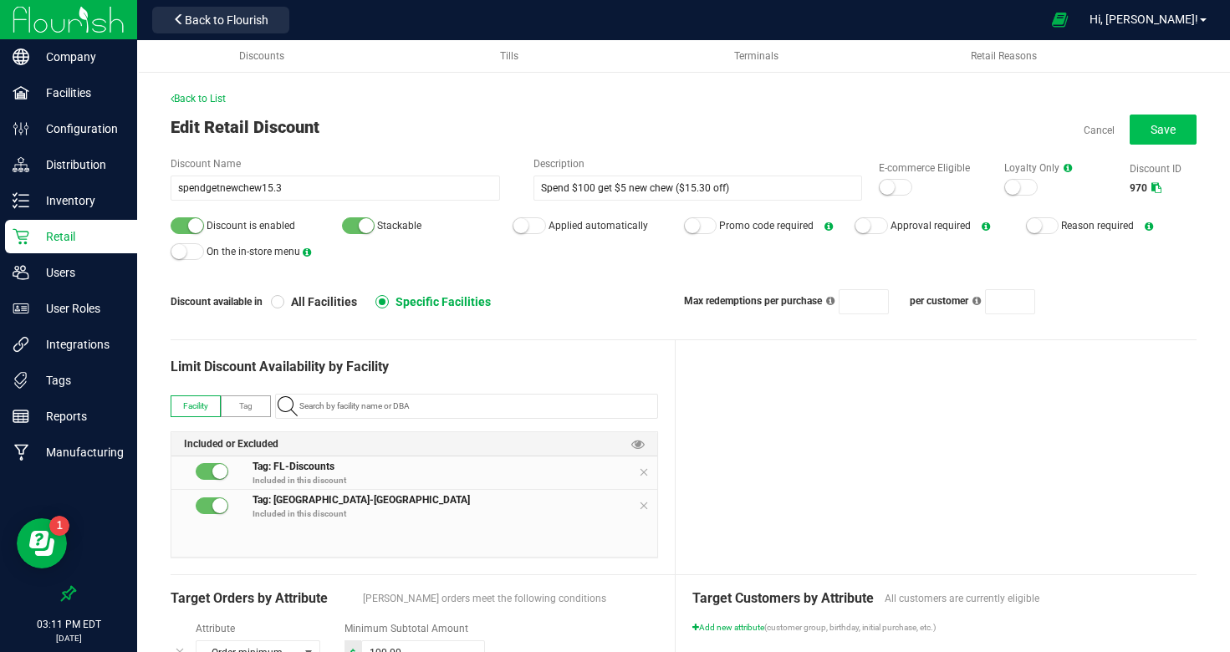
click at [1154, 131] on span "Save" at bounding box center [1163, 129] width 25 height 13
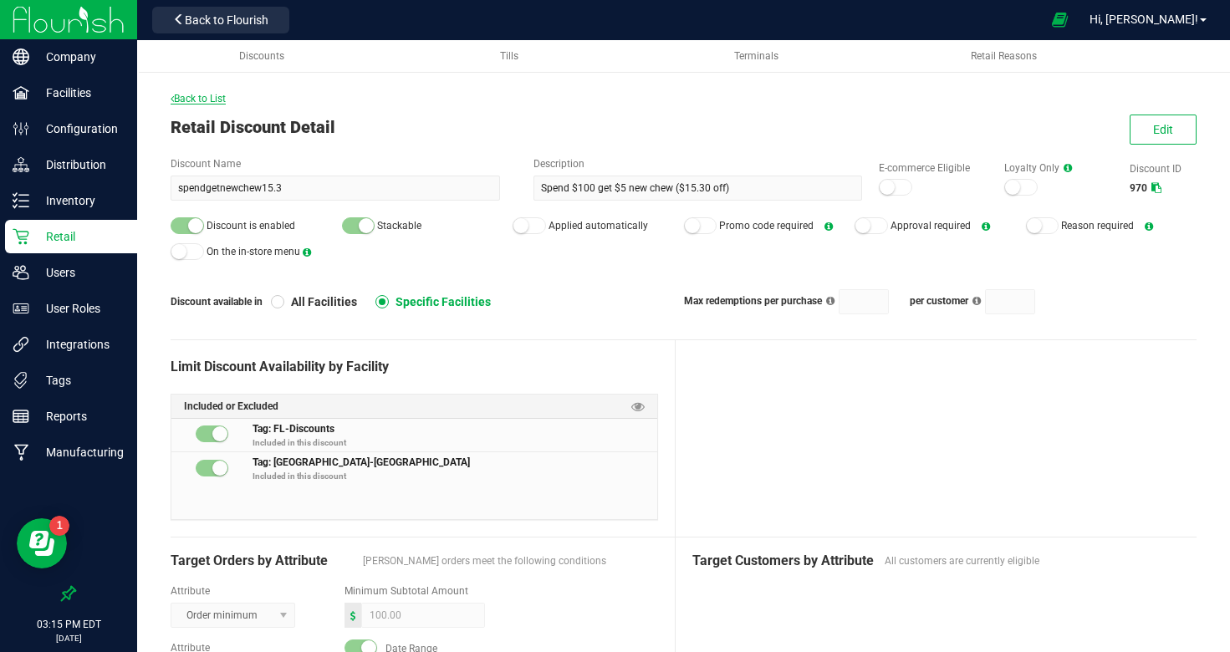
click at [215, 95] on span "Back to List" at bounding box center [198, 99] width 55 height 12
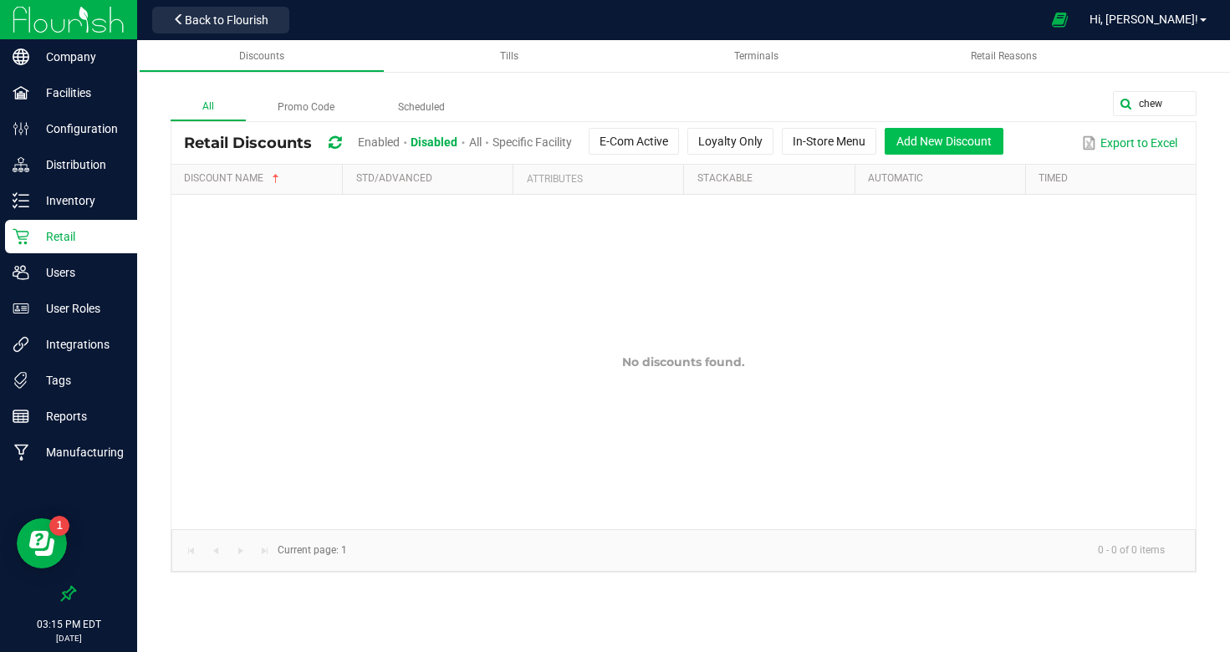
click at [948, 152] on button "Add New Discount" at bounding box center [944, 141] width 119 height 27
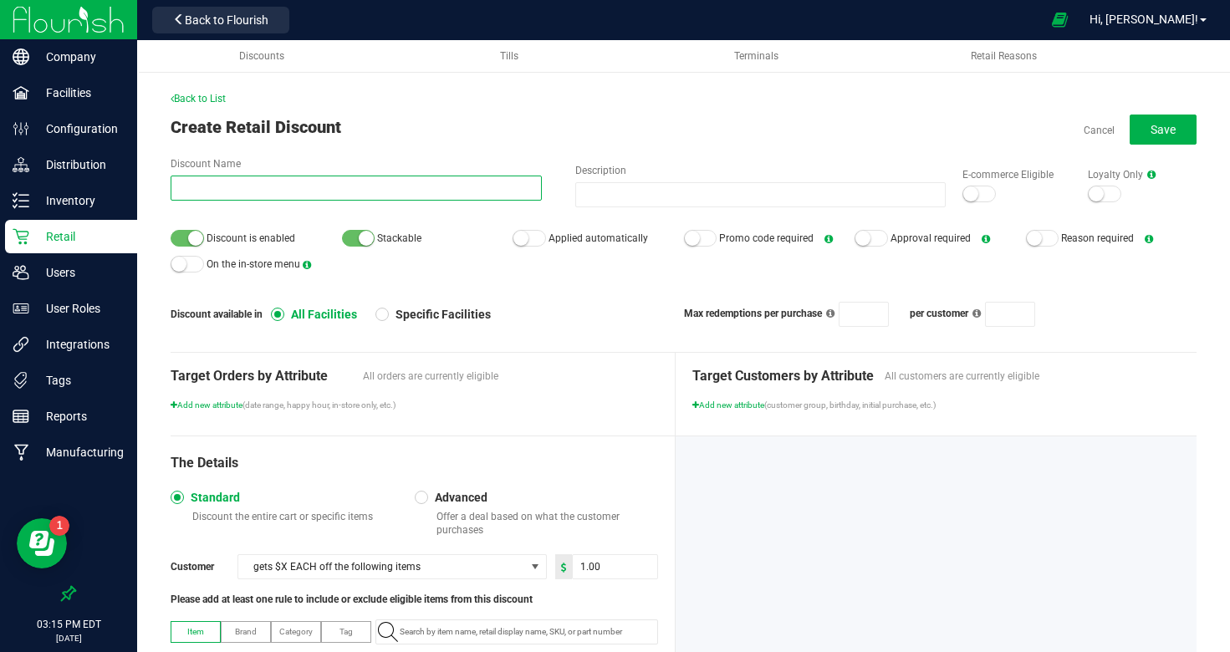
click at [251, 192] on input "Discount Name" at bounding box center [356, 188] width 371 height 25
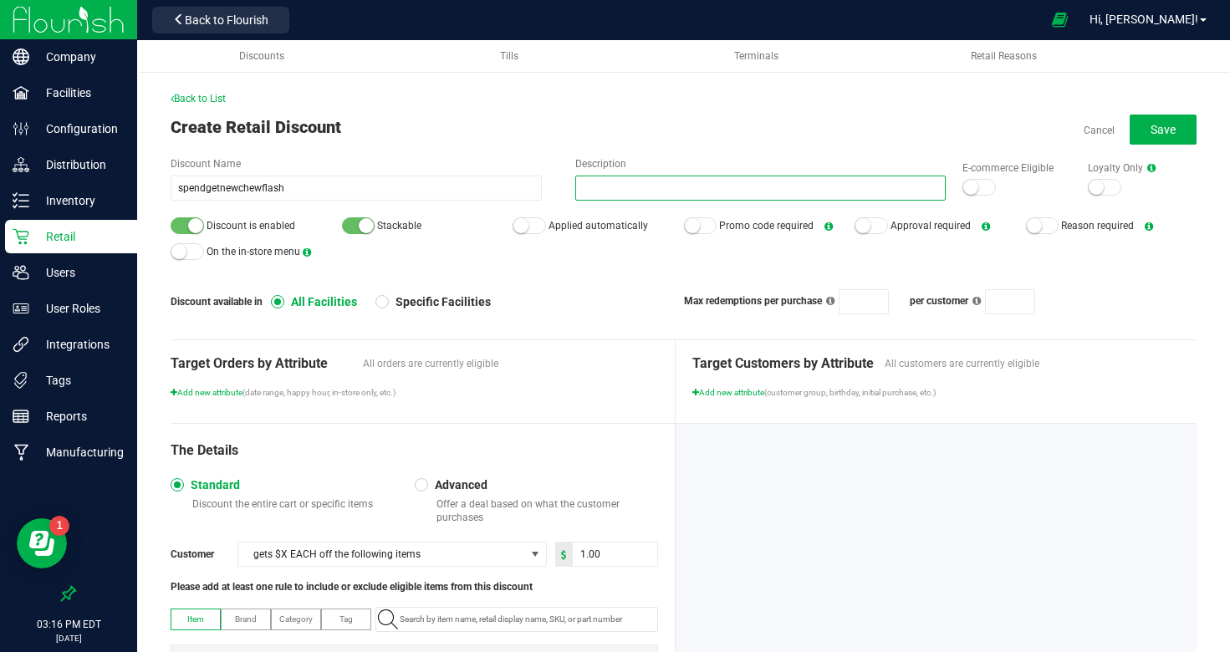
click at [606, 189] on input "Description" at bounding box center [761, 188] width 371 height 25
click at [330, 183] on input "spendgetnewchewflash" at bounding box center [356, 188] width 371 height 25
type input "spendgetnewchew13.9"
click at [624, 184] on input "Description" at bounding box center [761, 188] width 371 height 25
click at [732, 185] on input "get $5 chew after spending $100 $13.9 off)" at bounding box center [761, 188] width 371 height 25
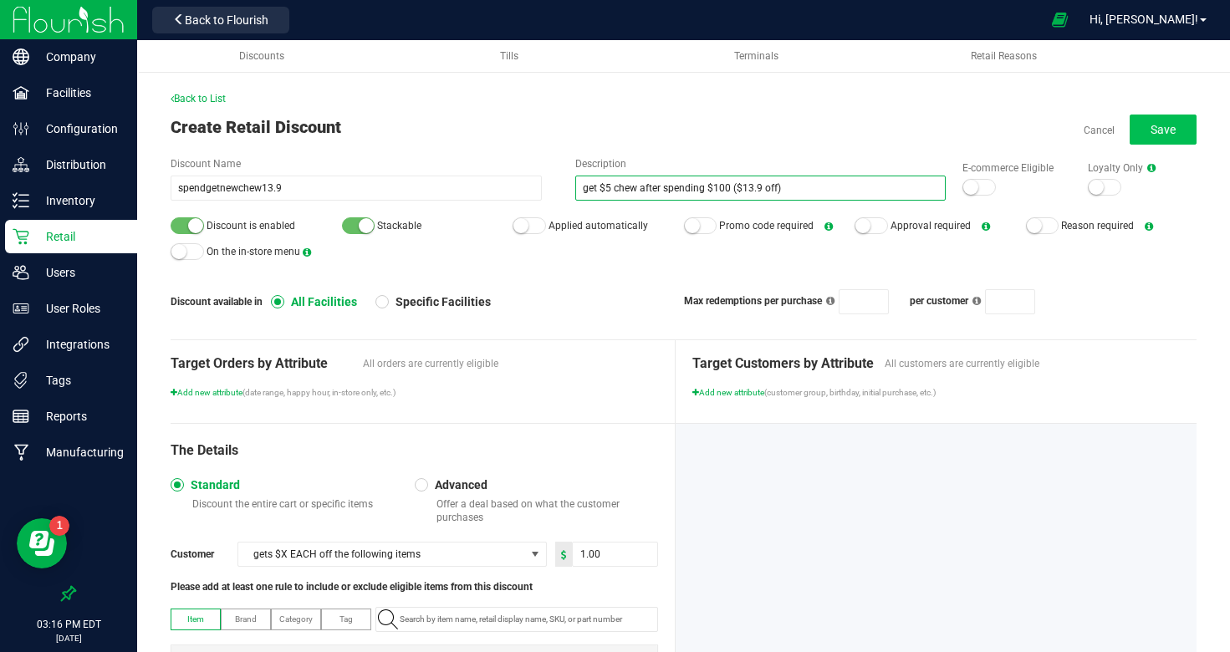
type input "get $5 chew after spending $100 ($13.9 off)"
click at [1174, 129] on span "Save" at bounding box center [1163, 129] width 25 height 13
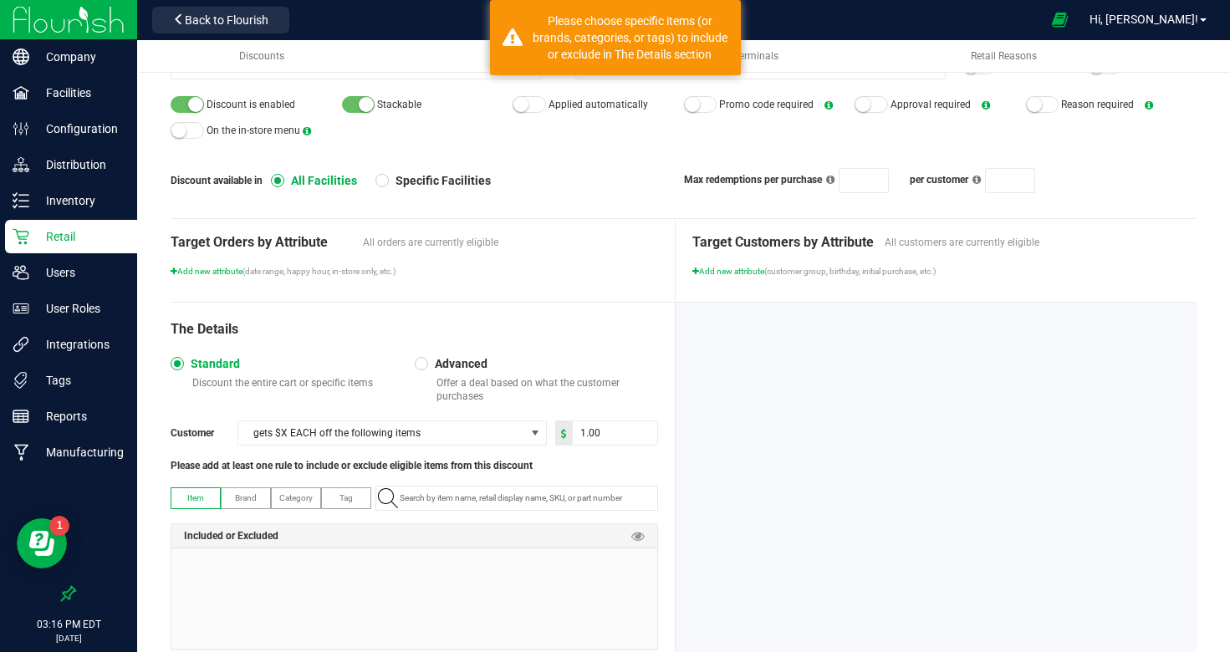
scroll to position [126, 0]
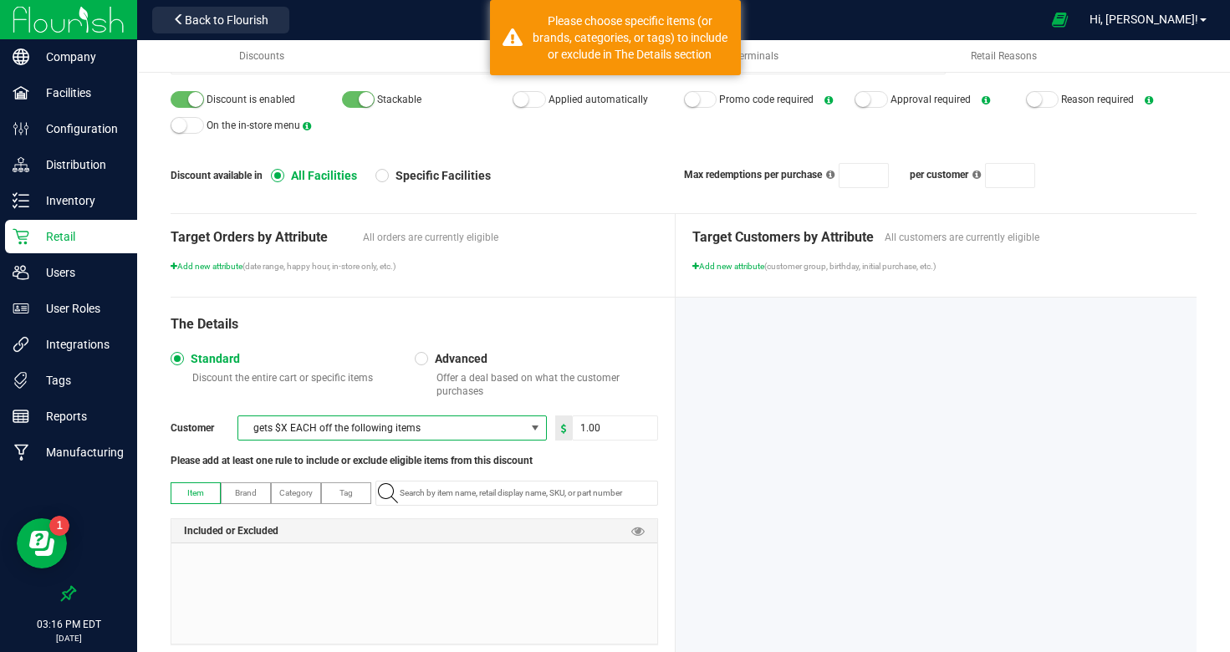
click at [531, 426] on span at bounding box center [535, 428] width 13 height 13
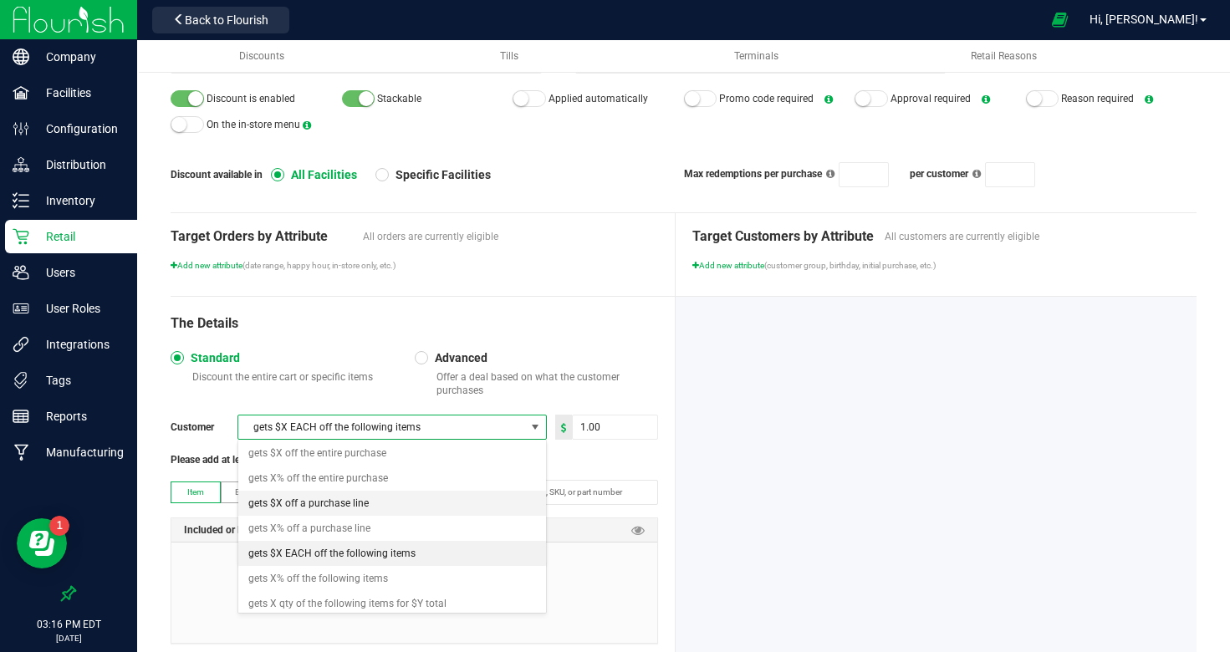
scroll to position [0, 0]
click at [414, 503] on li "gets $X off a purchase line" at bounding box center [392, 503] width 308 height 25
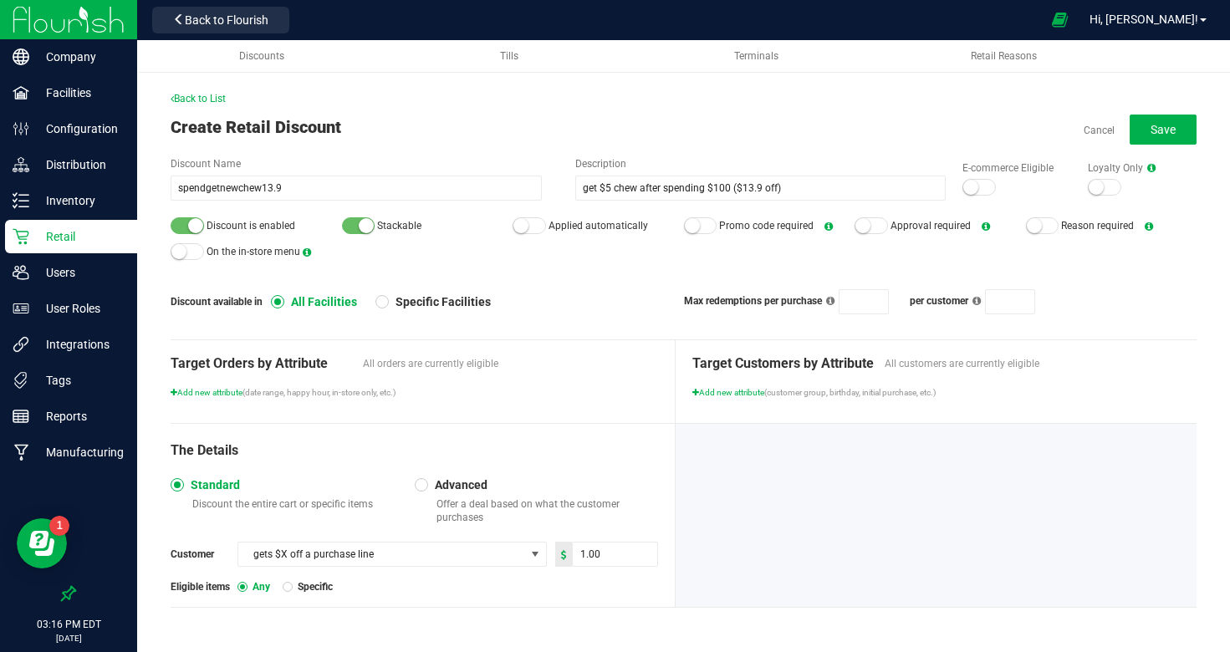
drag, startPoint x: 289, startPoint y: 462, endPoint x: 302, endPoint y: 458, distance: 13.0
click at [289, 462] on div "The Details Standard Discount the entire cart or specific items Advanced Offer …" at bounding box center [423, 515] width 505 height 183
click at [285, 587] on div at bounding box center [287, 587] width 5 height 5
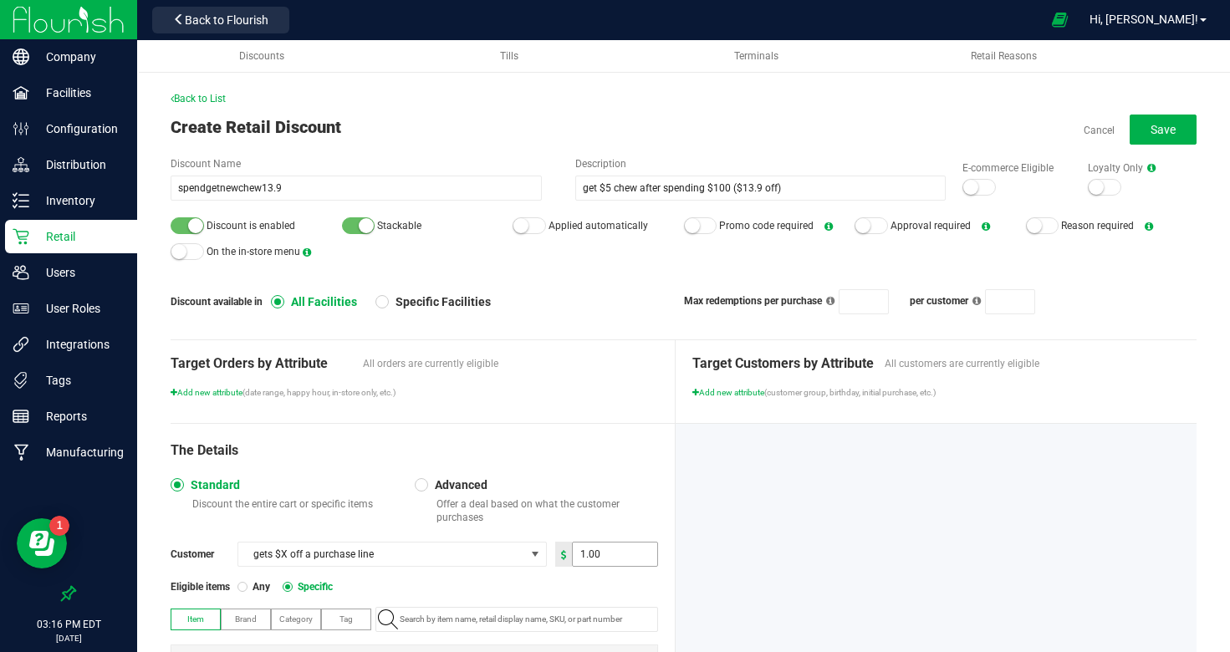
type input "1"
click at [591, 561] on input "1" at bounding box center [615, 554] width 84 height 23
type input "13.90"
click at [607, 436] on div "The Details Standard Discount the entire cart or specific items Advanced Offer …" at bounding box center [423, 606] width 505 height 364
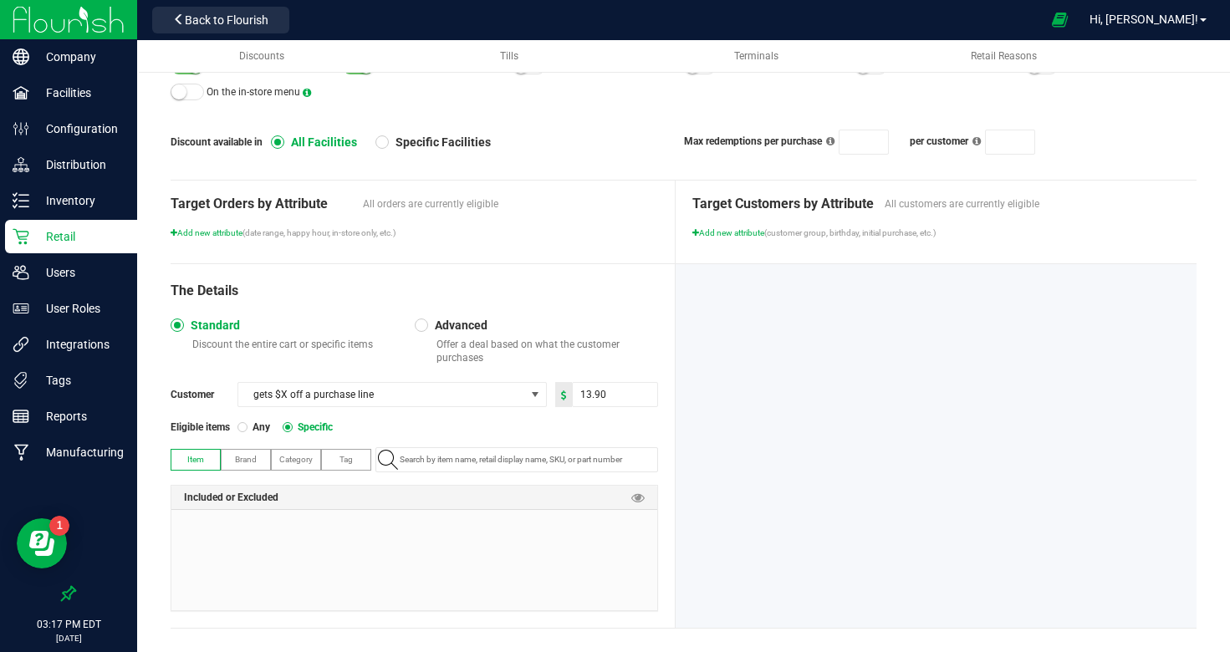
scroll to position [165, 0]
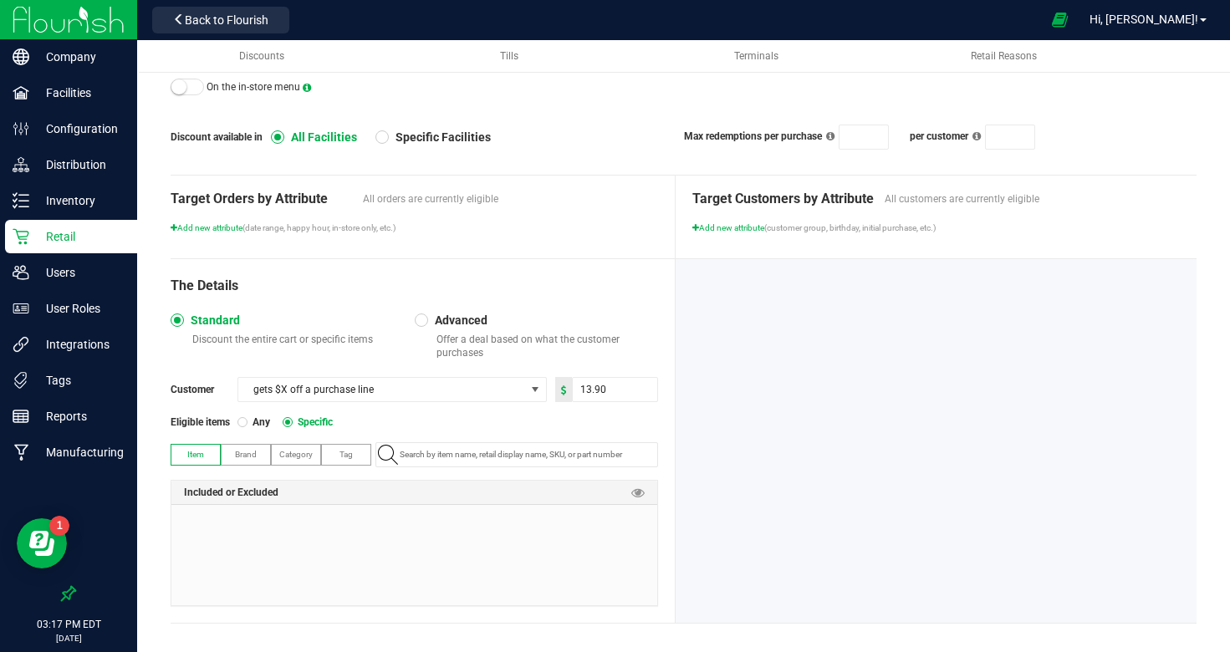
click at [343, 458] on label "Tag" at bounding box center [346, 455] width 49 height 20
click at [453, 461] on input "NO DATA FOUND" at bounding box center [525, 454] width 264 height 23
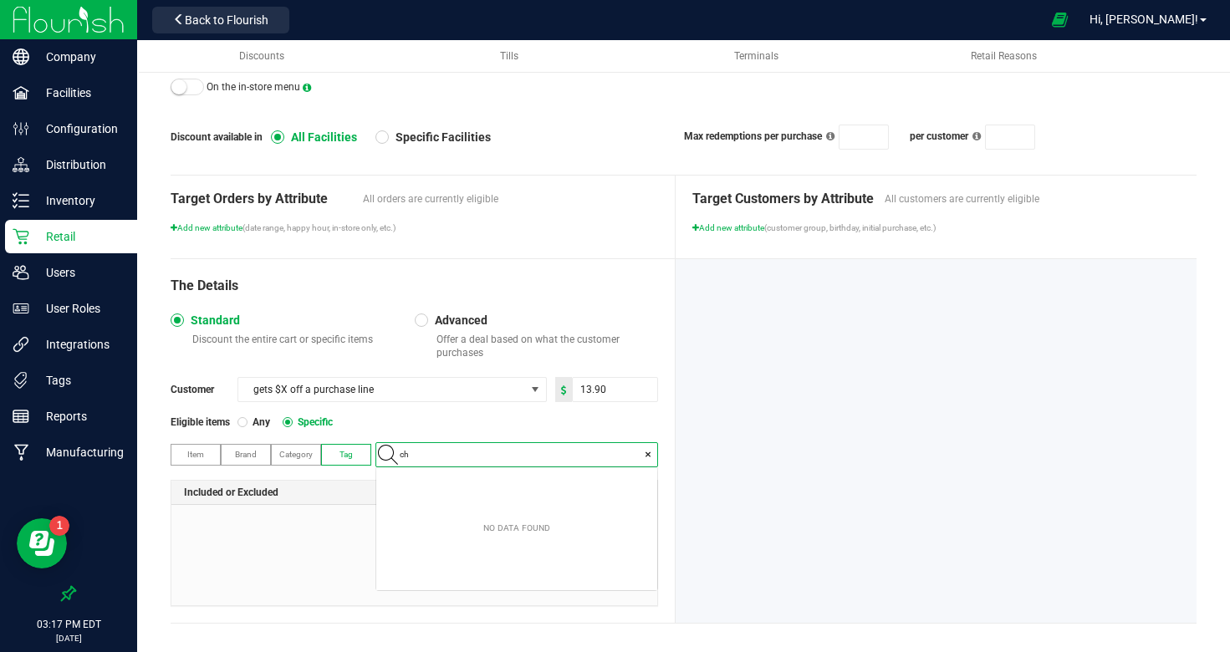
scroll to position [23, 281]
type input "chew"
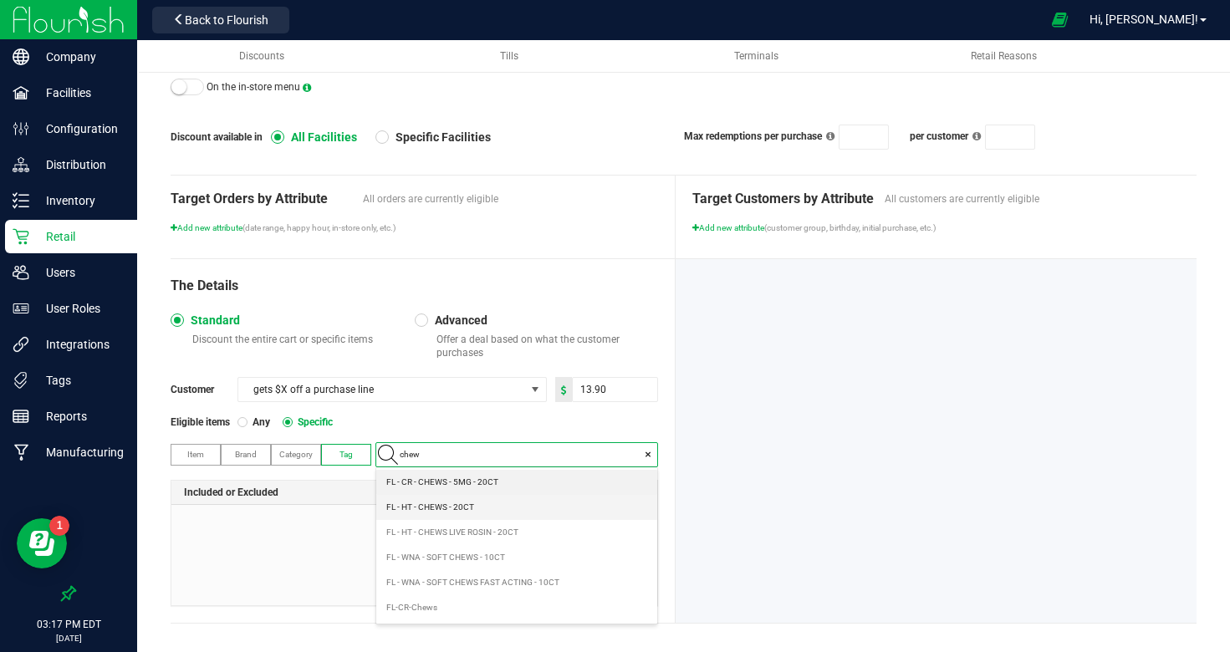
click at [447, 506] on span "FL - HT - CHEWS - 20CT" at bounding box center [430, 507] width 88 height 17
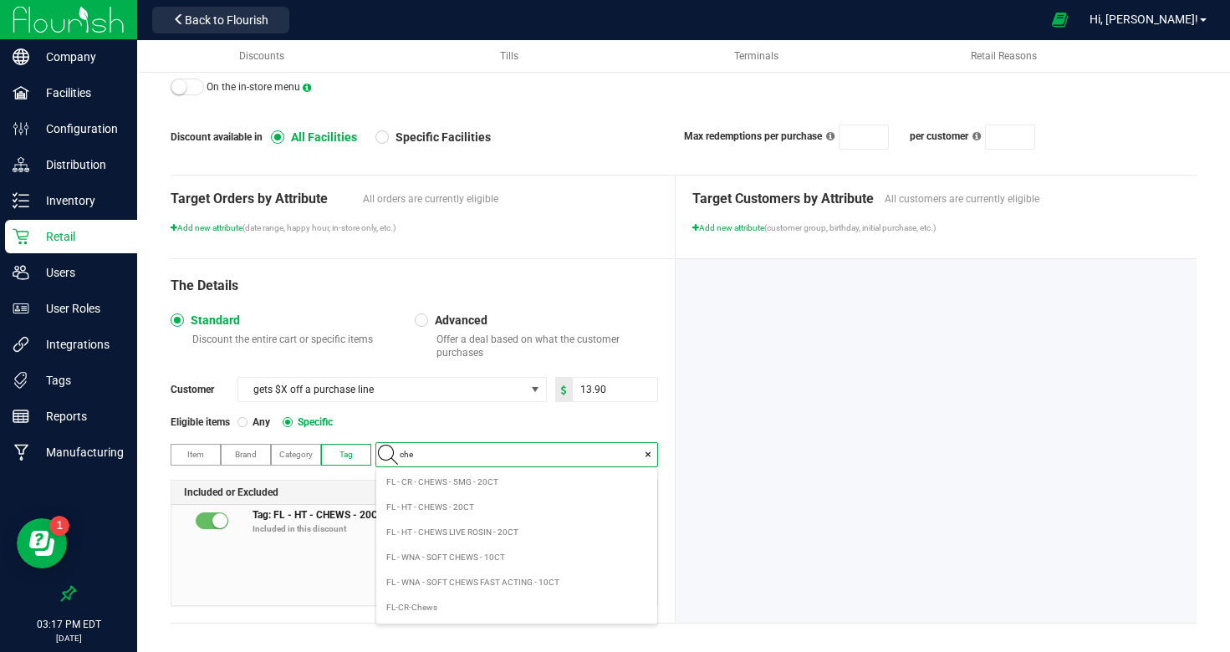
type input "chew"
click at [458, 531] on span "FL - HT - CHEWS LIVE ROSIN - 20CT" at bounding box center [452, 532] width 132 height 17
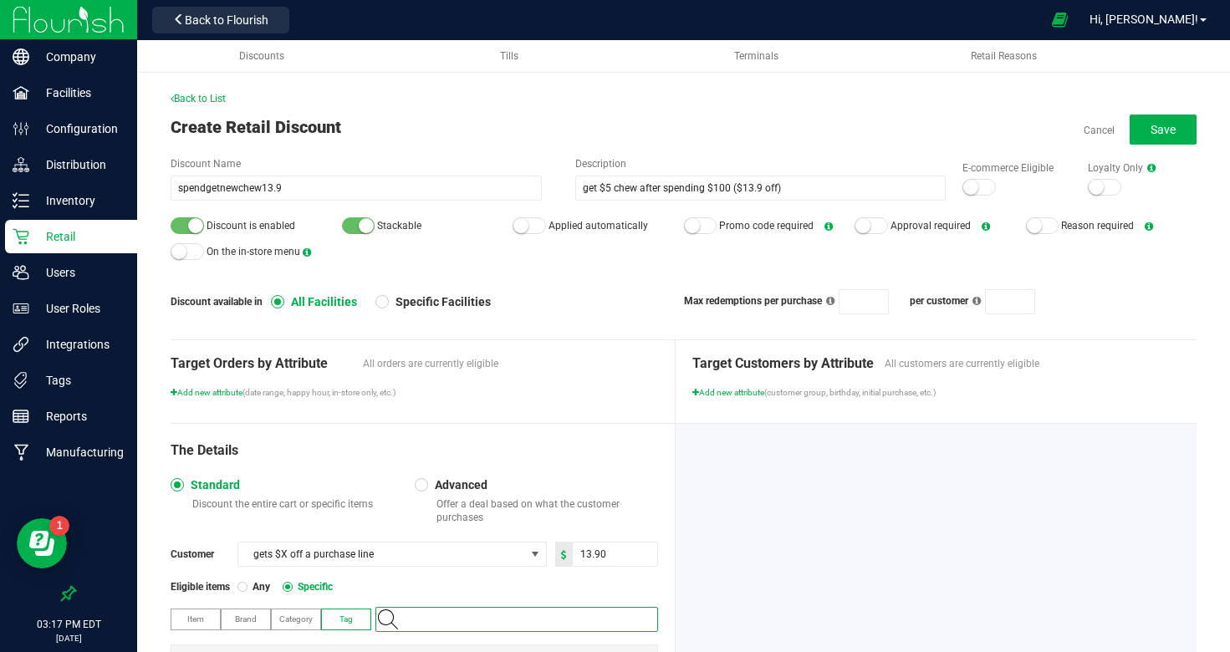
scroll to position [0, 0]
click at [1142, 130] on button "Save" at bounding box center [1163, 130] width 67 height 30
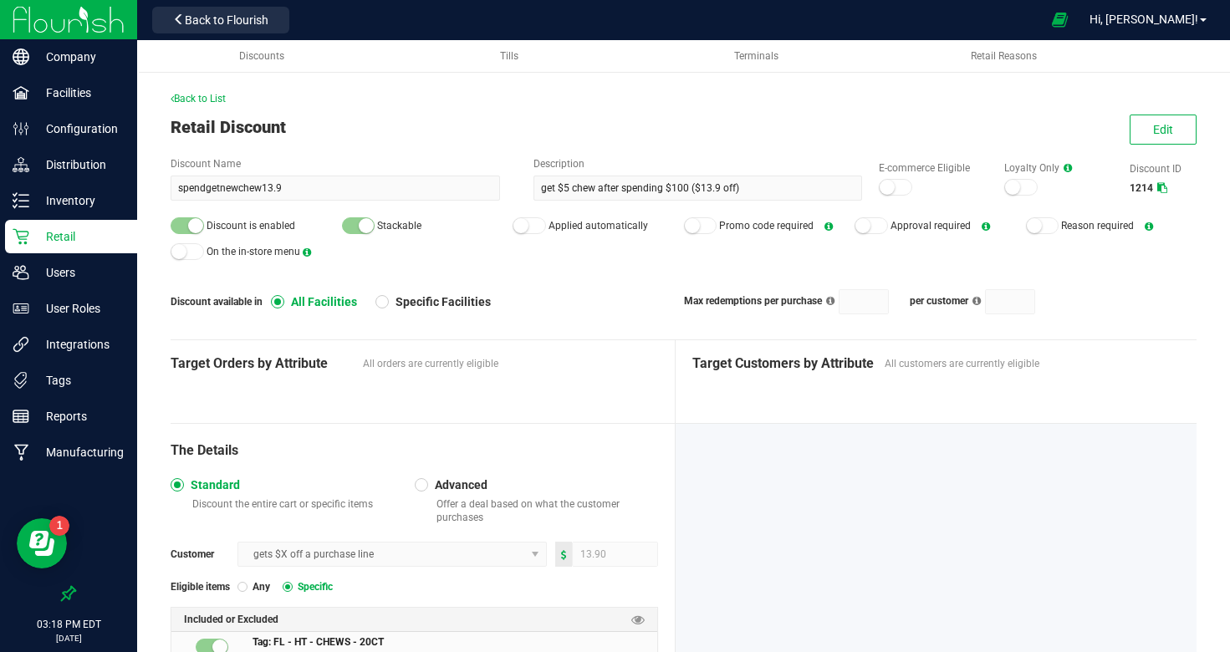
click at [165, 187] on div "Back to List Retail Discount Edit Discount Name spendgetnewchew13.9 Description…" at bounding box center [683, 417] width 1093 height 752
